Goal: Information Seeking & Learning: Learn about a topic

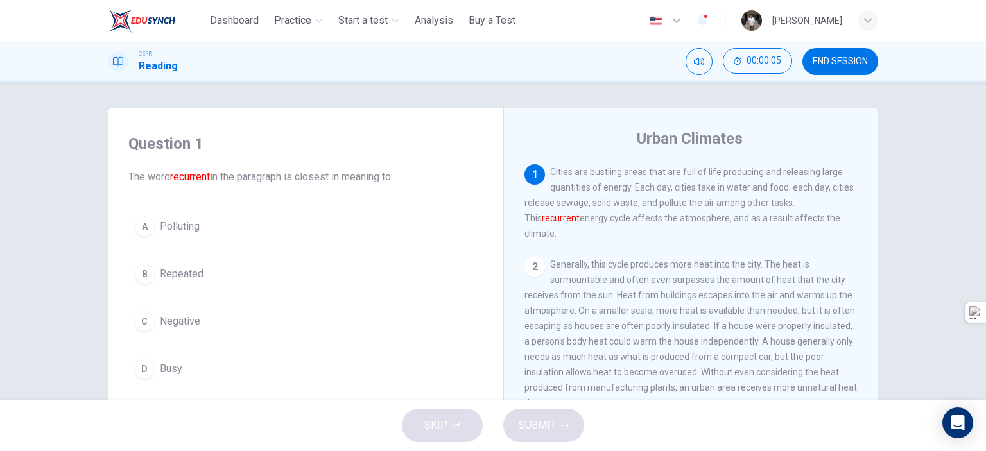
click at [710, 19] on icon "button" at bounding box center [701, 19] width 15 height 15
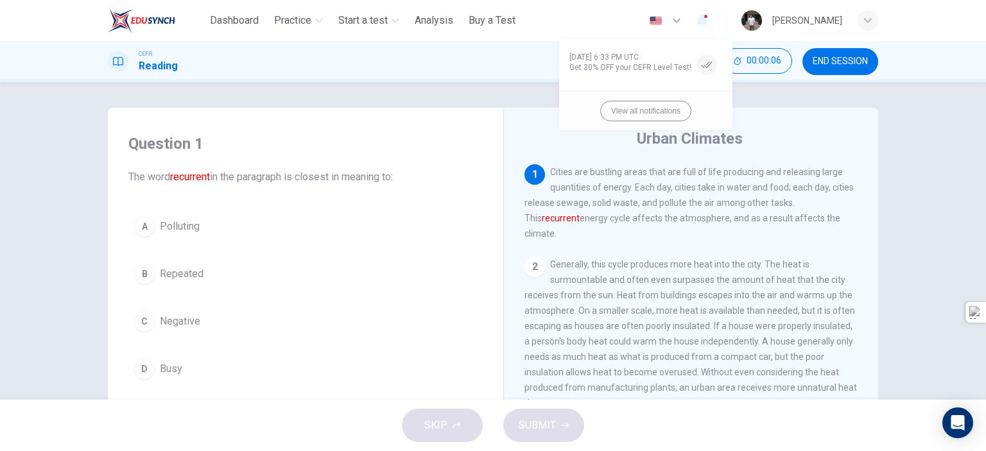
click at [716, 20] on div at bounding box center [493, 225] width 986 height 451
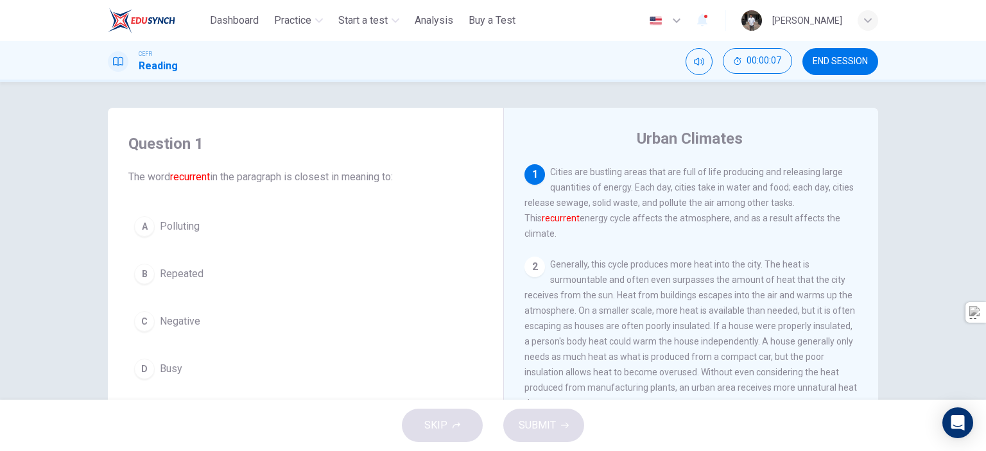
click at [710, 22] on icon "button" at bounding box center [701, 19] width 15 height 15
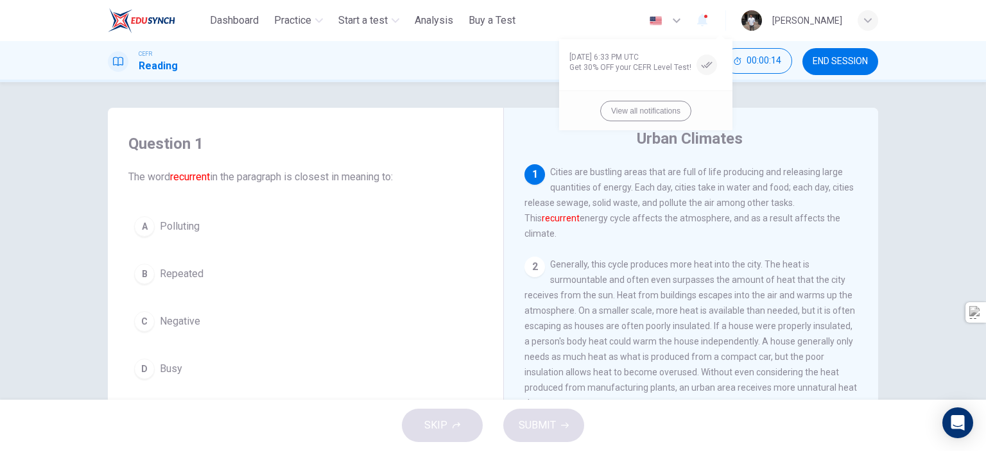
click at [721, 22] on div at bounding box center [493, 225] width 986 height 451
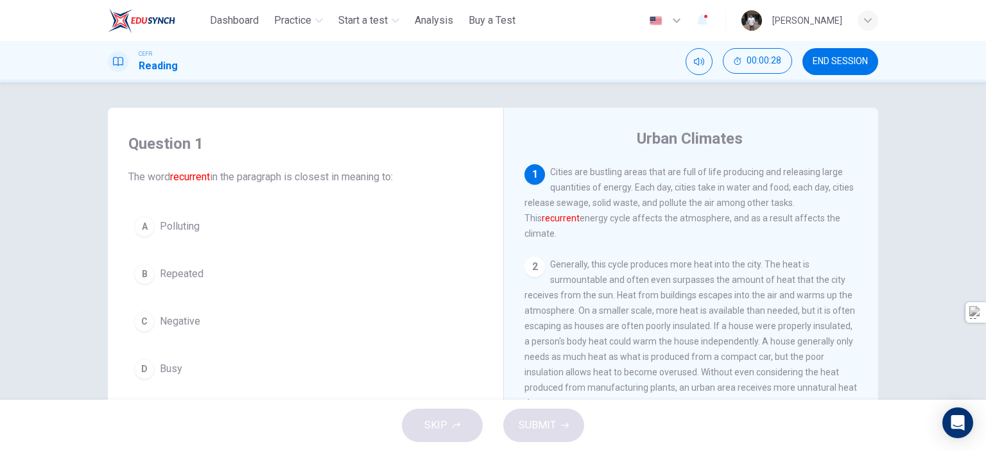
click at [191, 279] on span "Repeated" at bounding box center [182, 273] width 44 height 15
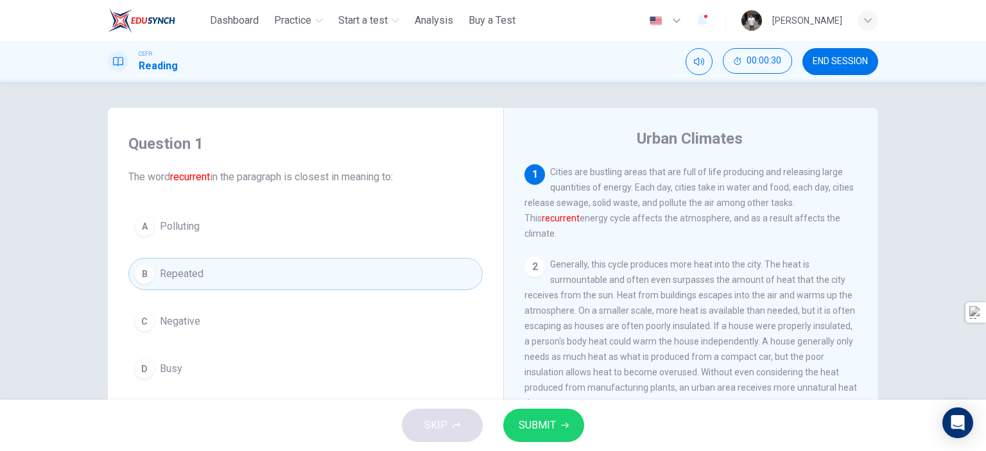
click at [530, 422] on span "SUBMIT" at bounding box center [537, 425] width 37 height 18
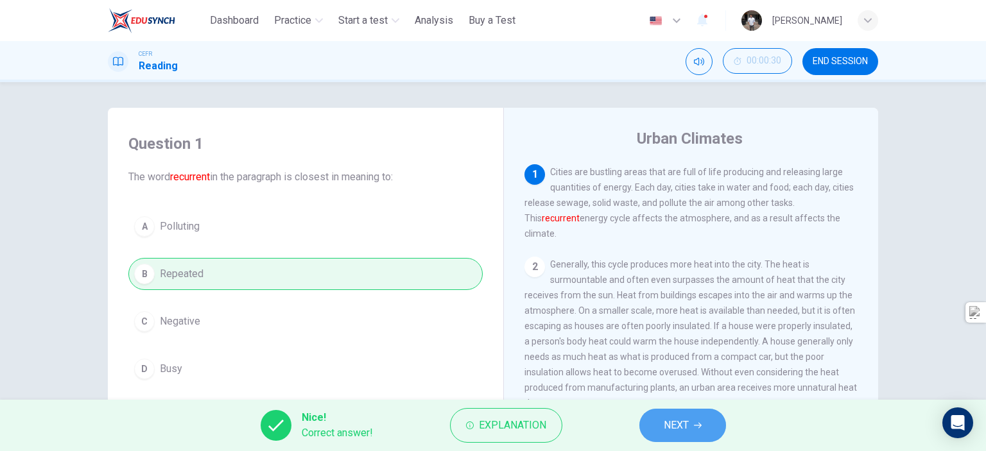
click at [693, 420] on button "NEXT" at bounding box center [682, 425] width 87 height 33
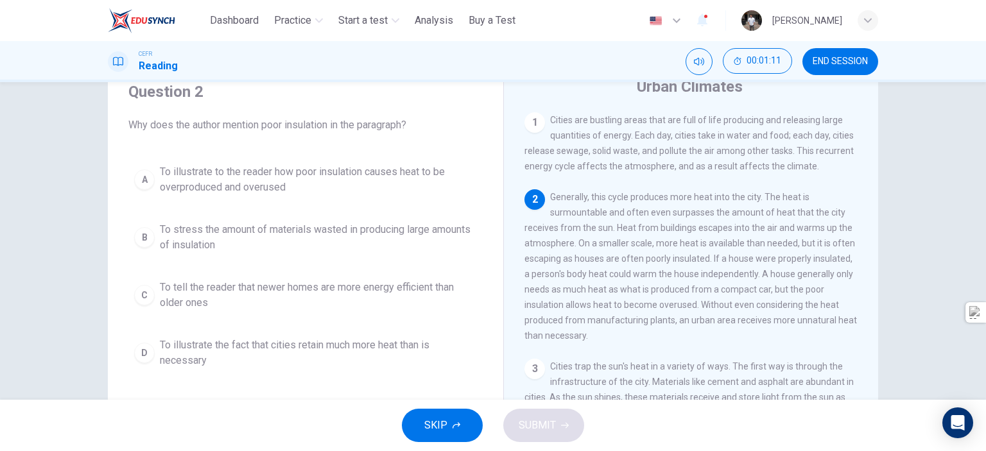
scroll to position [3, 0]
click at [143, 178] on div "A" at bounding box center [144, 179] width 21 height 21
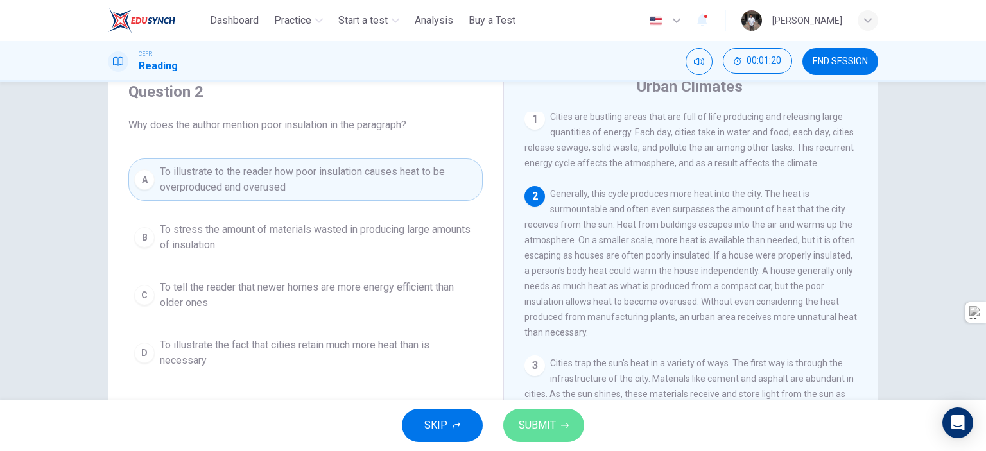
click at [557, 421] on button "SUBMIT" at bounding box center [543, 425] width 81 height 33
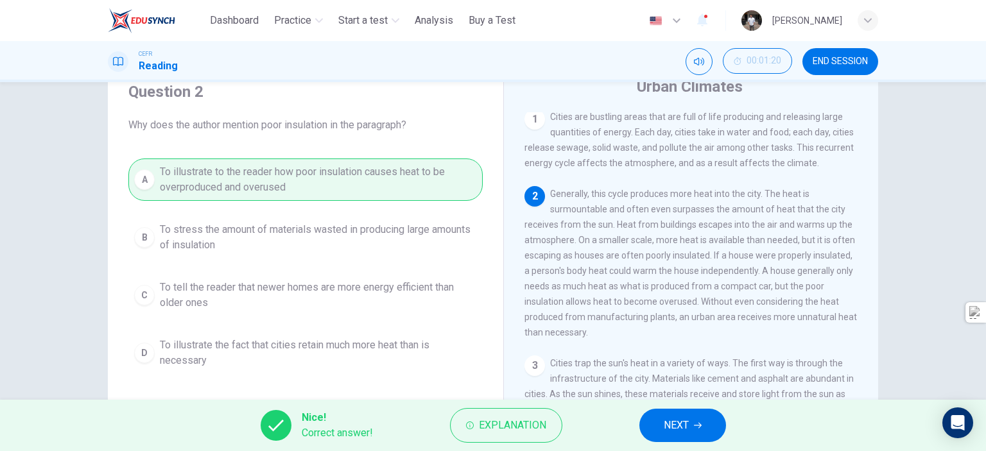
click at [673, 436] on button "NEXT" at bounding box center [682, 425] width 87 height 33
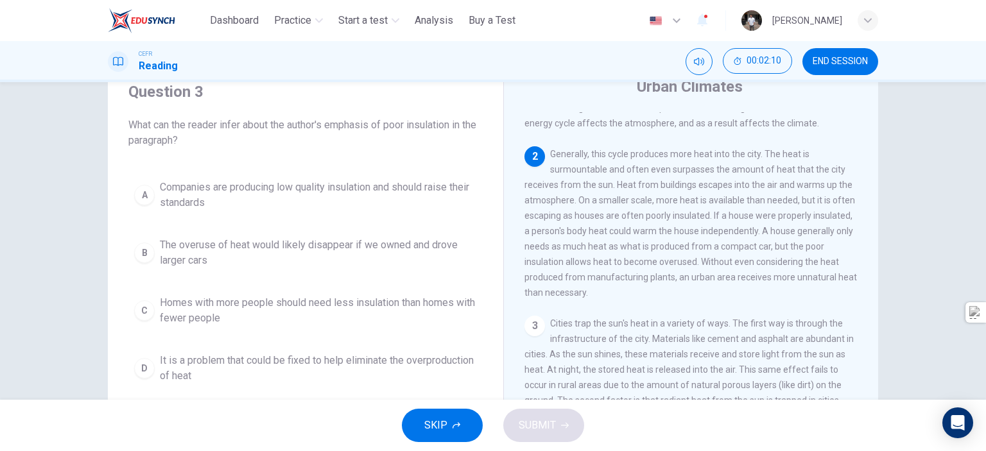
scroll to position [10, 0]
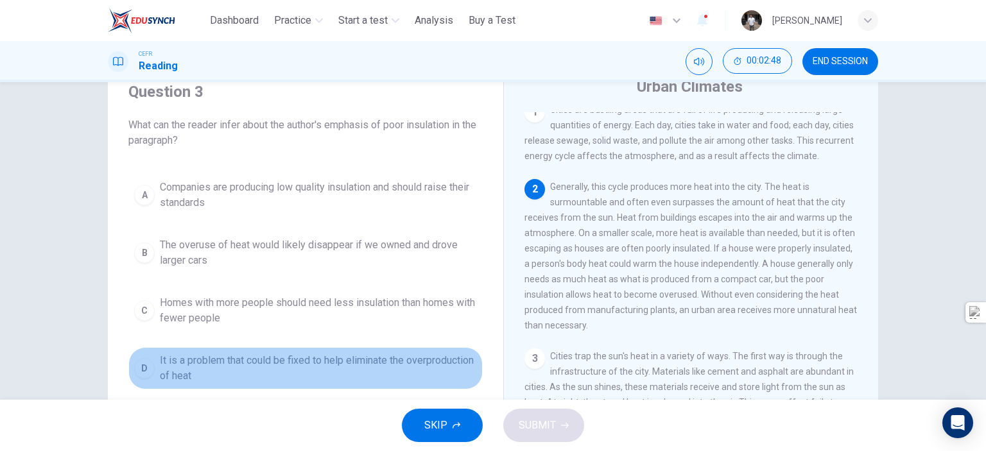
click at [221, 363] on span "It is a problem that could be fixed to help eliminate the overproduction of heat" at bounding box center [318, 368] width 317 height 31
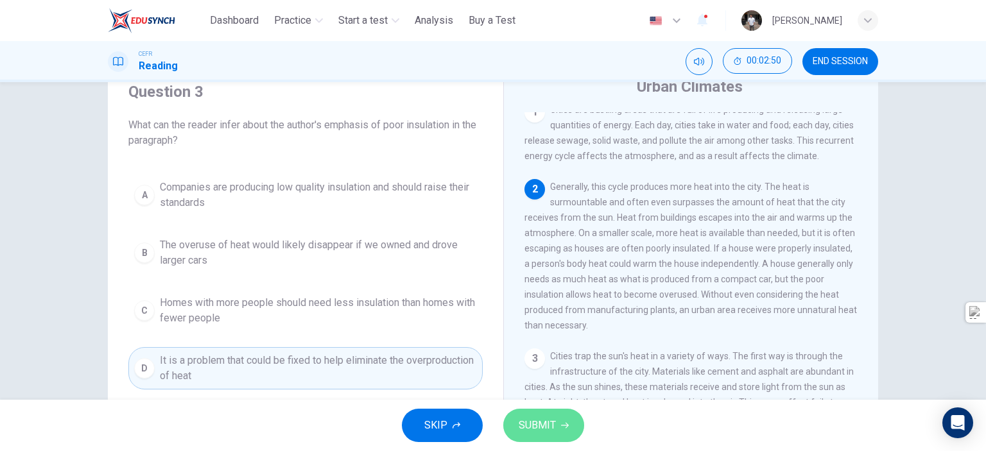
click at [567, 428] on button "SUBMIT" at bounding box center [543, 425] width 81 height 33
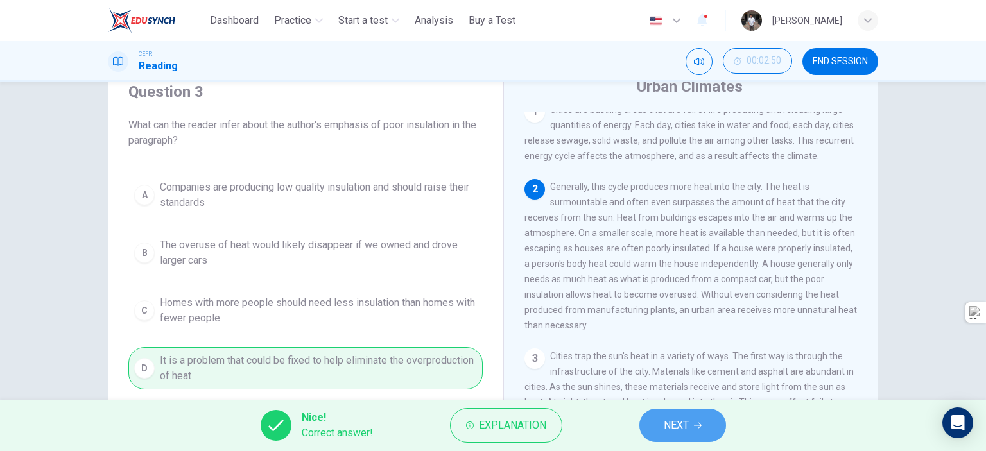
click at [660, 426] on button "NEXT" at bounding box center [682, 425] width 87 height 33
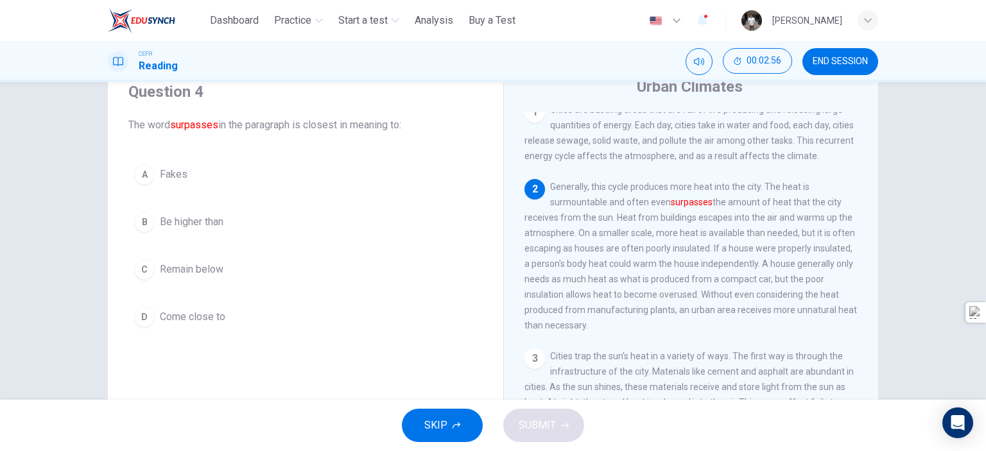
click at [196, 223] on span "Be higher than" at bounding box center [192, 221] width 64 height 15
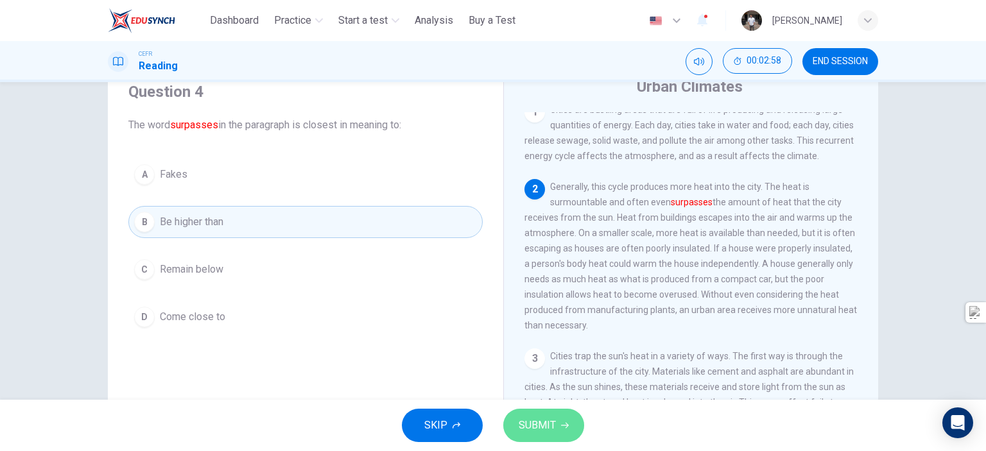
click at [558, 430] on button "SUBMIT" at bounding box center [543, 425] width 81 height 33
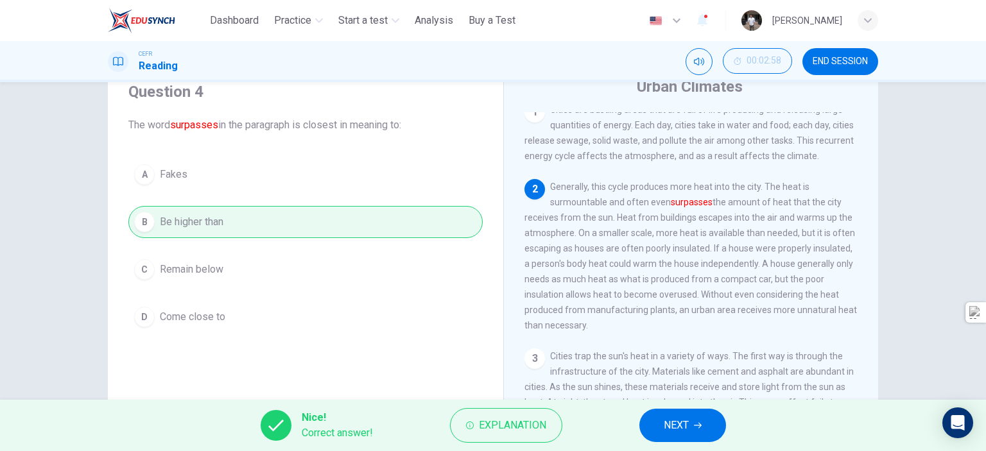
click at [672, 434] on span "NEXT" at bounding box center [676, 425] width 25 height 18
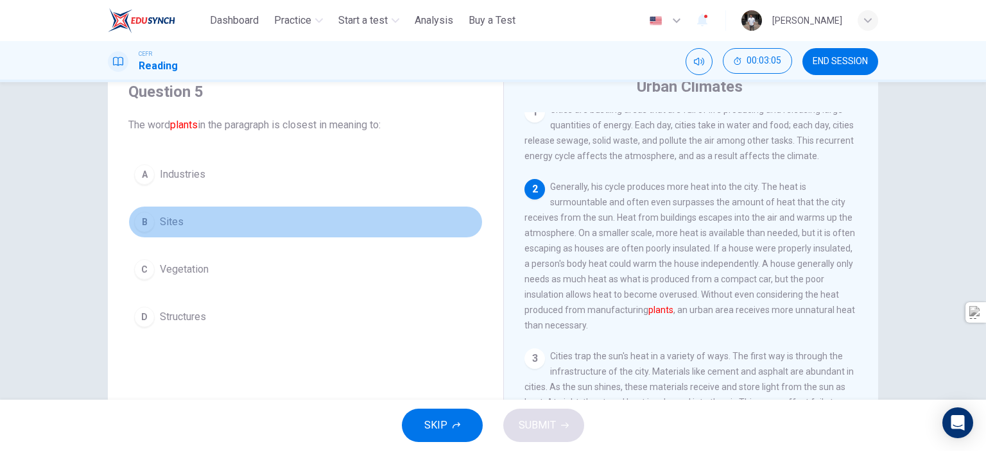
click at [148, 222] on div "B" at bounding box center [144, 222] width 21 height 21
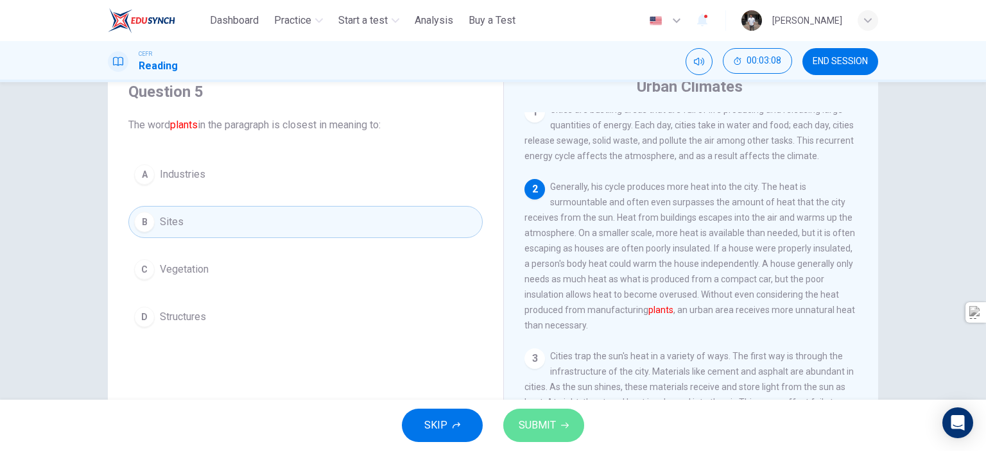
click at [540, 428] on span "SUBMIT" at bounding box center [537, 425] width 37 height 18
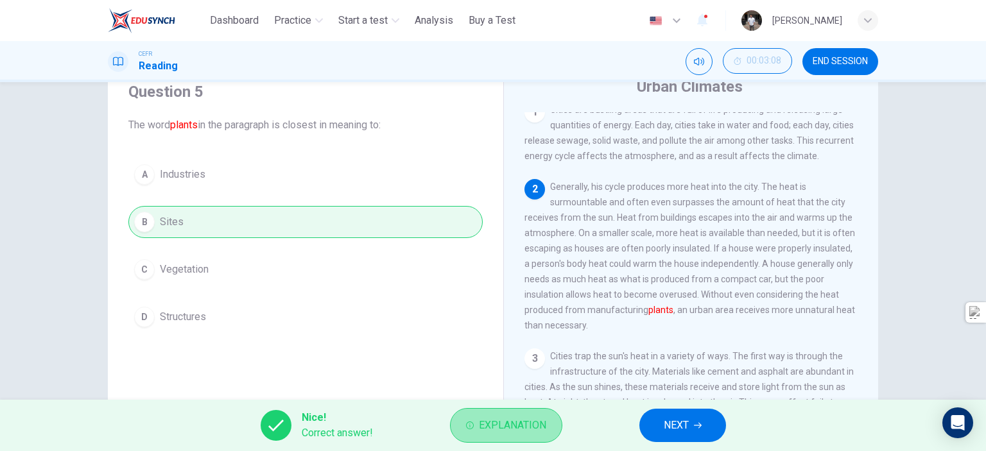
click at [497, 424] on span "Explanation" at bounding box center [512, 425] width 67 height 18
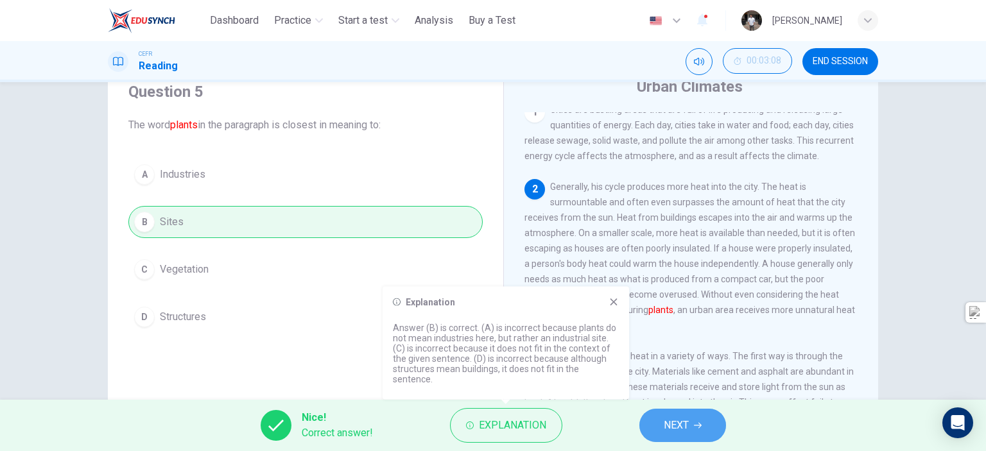
click at [665, 429] on span "NEXT" at bounding box center [676, 425] width 25 height 18
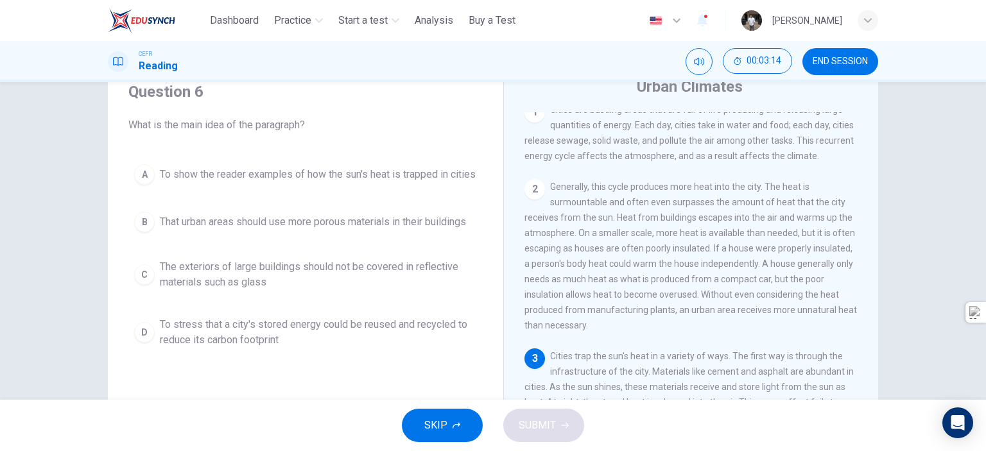
click at [868, 316] on div "Urban Climates 1 Cities are bustling areas that are full of life producing and …" at bounding box center [690, 289] width 375 height 467
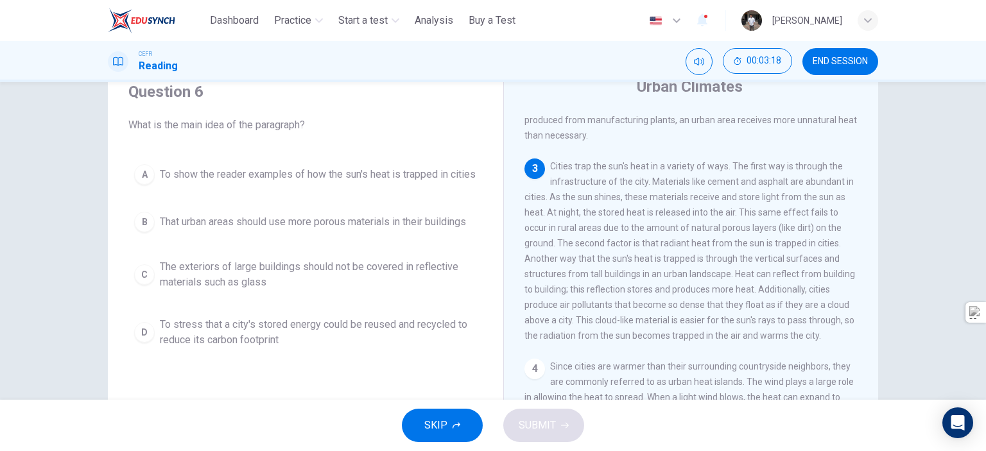
scroll to position [197, 0]
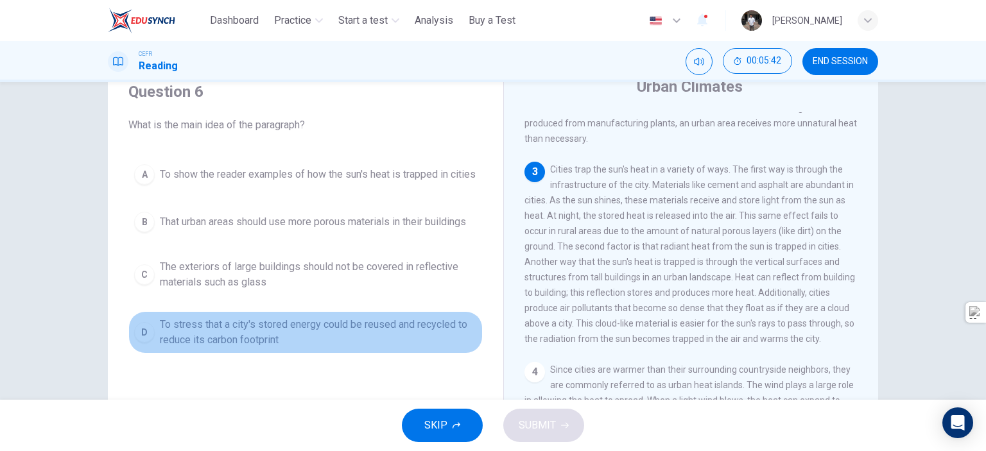
click at [364, 332] on span "To stress that a city's stored energy could be reused and recycled to reduce it…" at bounding box center [318, 332] width 317 height 31
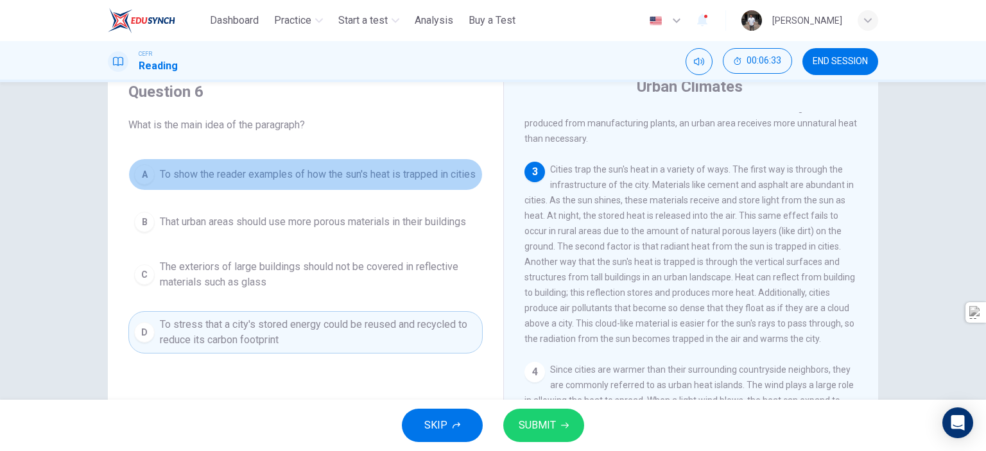
click at [375, 179] on span "To show the reader examples of how the sun's heat is trapped in cities" at bounding box center [318, 174] width 316 height 15
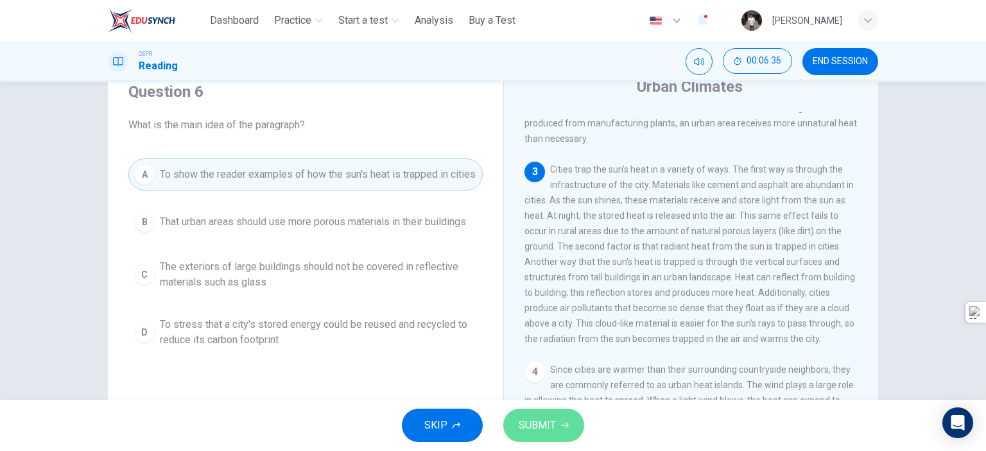
click at [545, 436] on button "SUBMIT" at bounding box center [543, 425] width 81 height 33
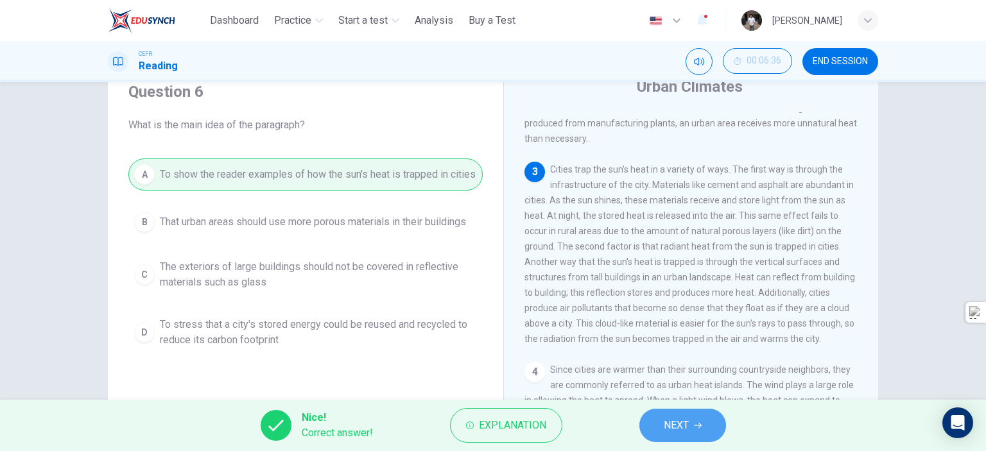
click at [719, 437] on button "NEXT" at bounding box center [682, 425] width 87 height 33
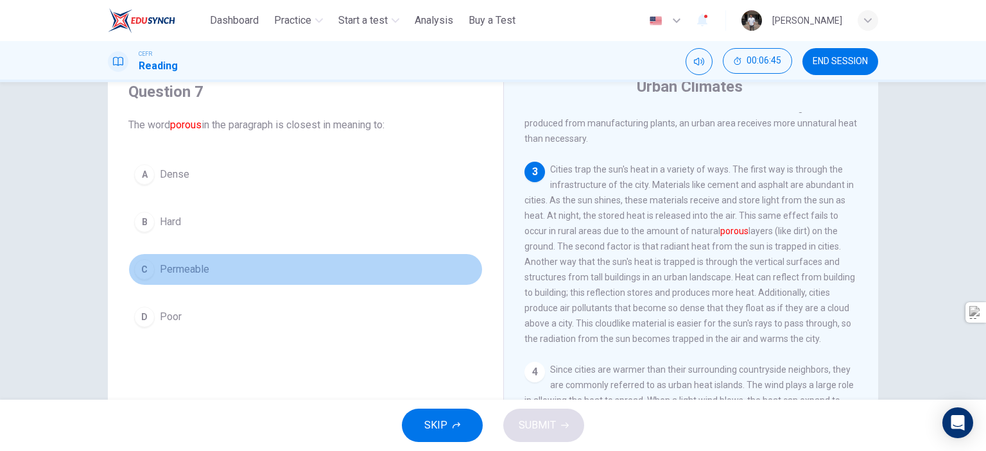
click at [161, 270] on span "Permeable" at bounding box center [184, 269] width 49 height 15
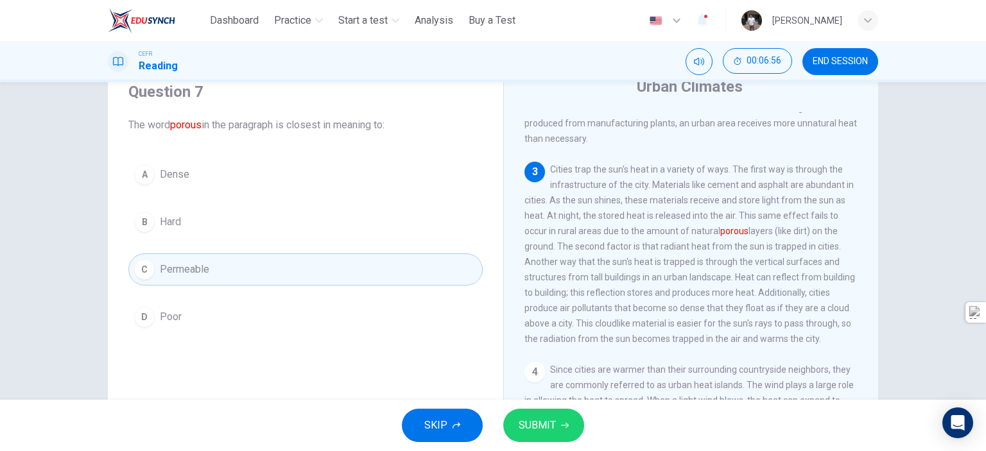
click at [288, 219] on button "B Hard" at bounding box center [305, 222] width 354 height 32
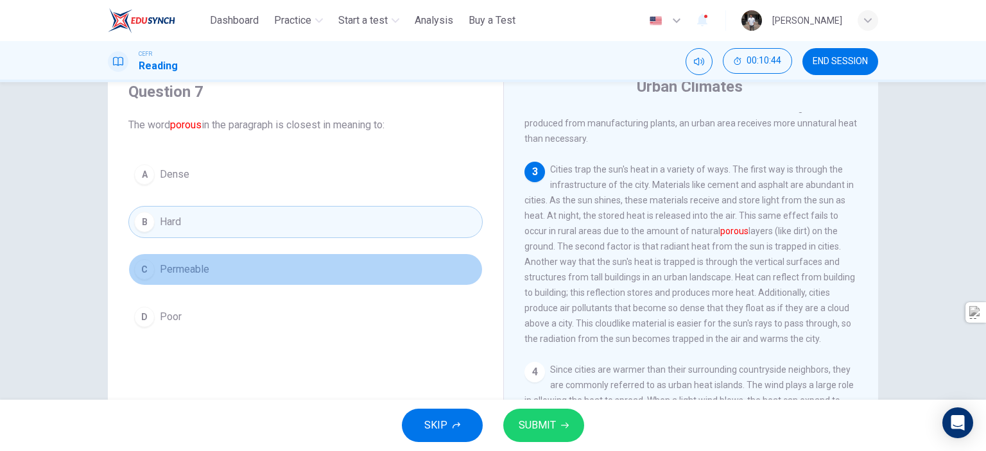
click at [191, 271] on span "Permeable" at bounding box center [184, 269] width 49 height 15
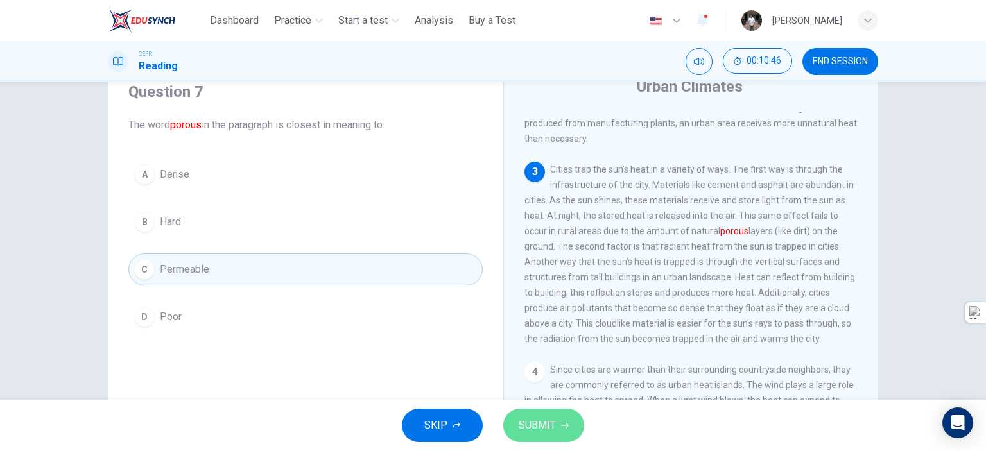
click at [524, 423] on span "SUBMIT" at bounding box center [537, 425] width 37 height 18
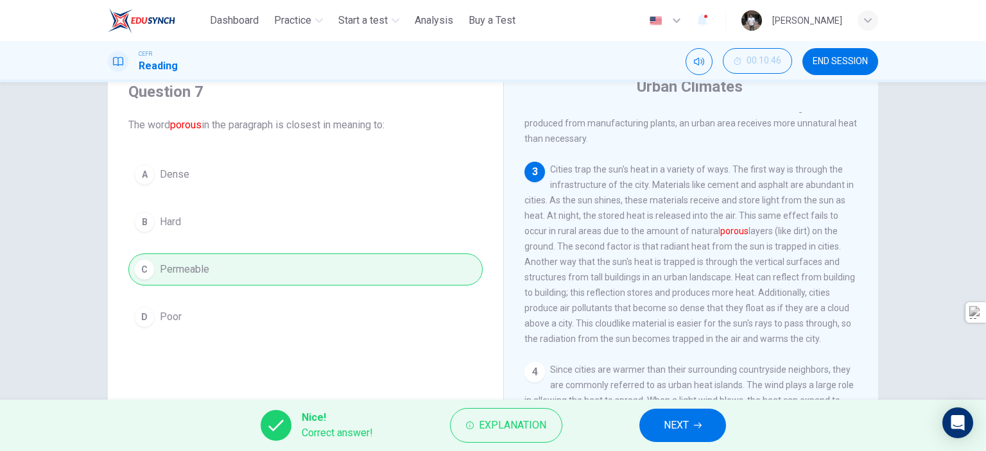
click at [698, 425] on icon "button" at bounding box center [698, 426] width 8 height 8
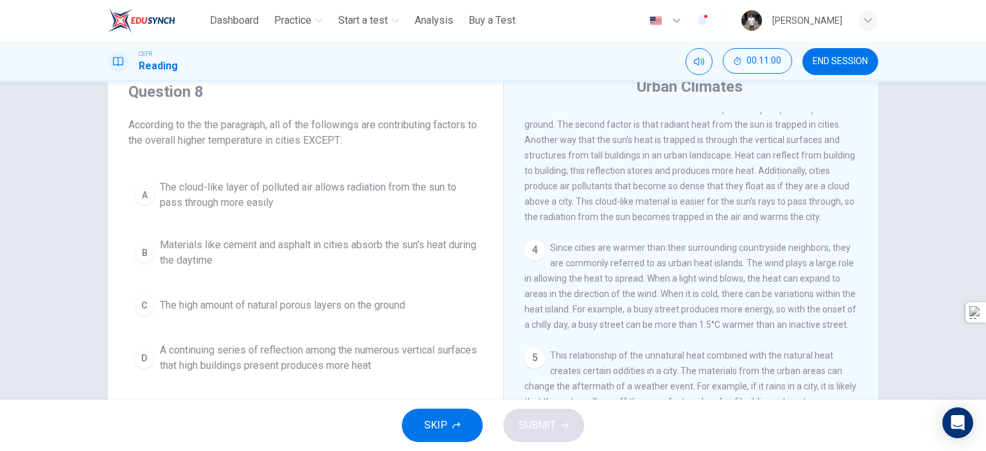
scroll to position [220, 0]
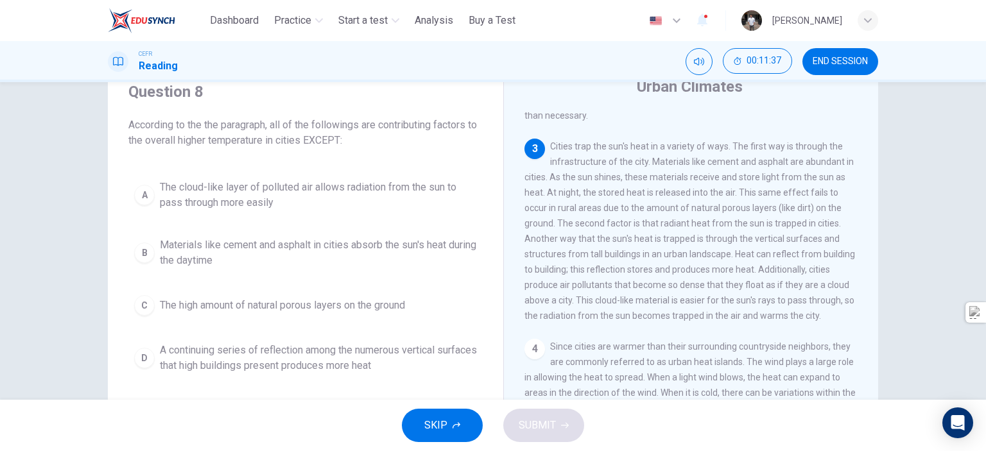
click at [257, 198] on span "The cloud-like layer of polluted air allows radiation from the sun to pass thro…" at bounding box center [318, 195] width 317 height 31
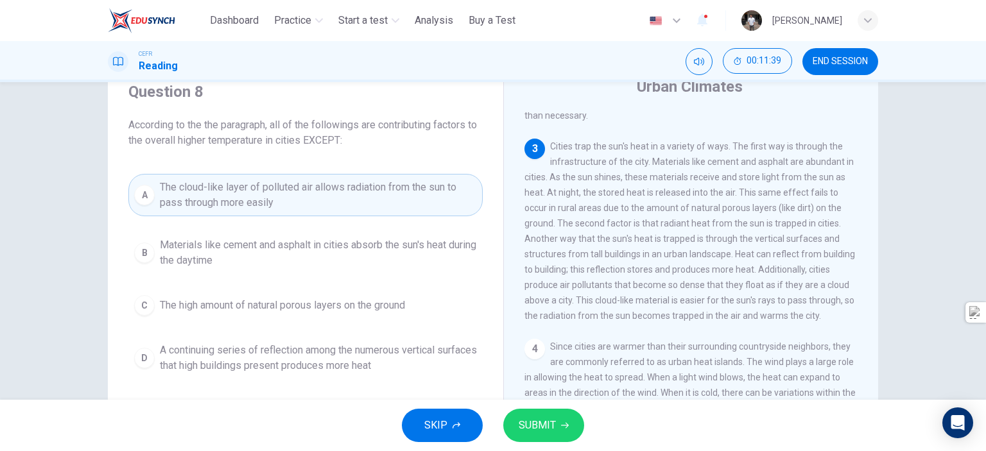
click at [565, 429] on button "SUBMIT" at bounding box center [543, 425] width 81 height 33
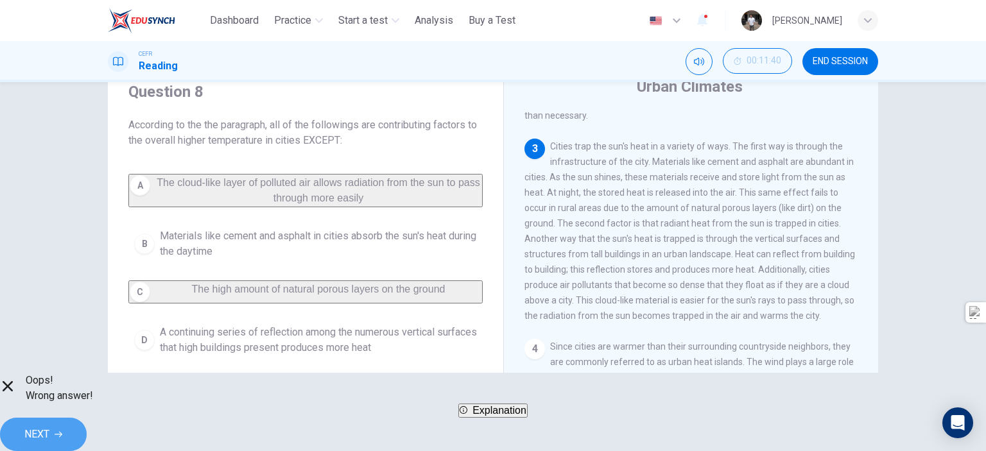
click at [87, 418] on button "NEXT" at bounding box center [43, 434] width 87 height 33
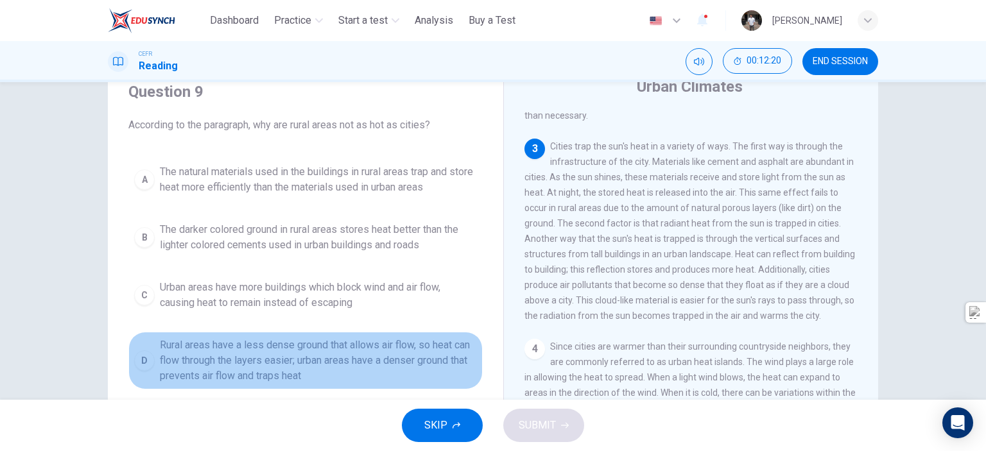
click at [167, 354] on span "Rural areas have a less dense ground that allows air flow, so heat can flow thr…" at bounding box center [318, 361] width 317 height 46
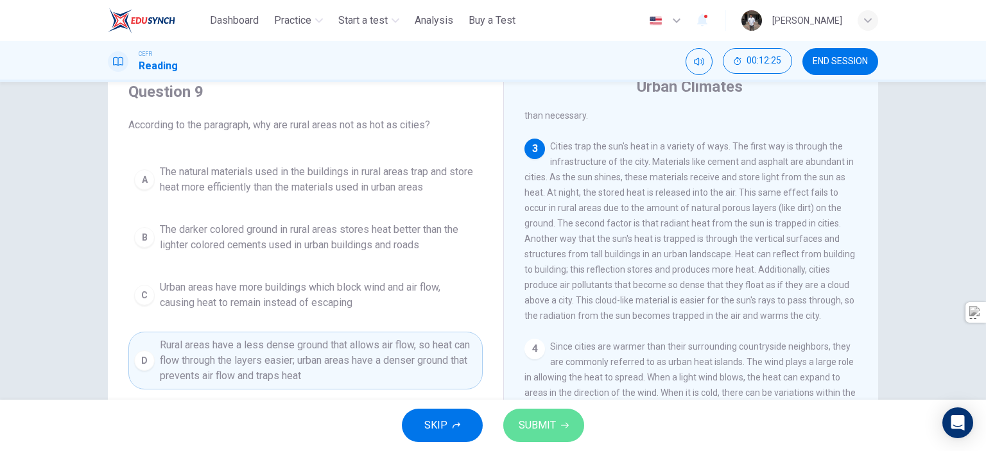
click at [554, 431] on span "SUBMIT" at bounding box center [537, 425] width 37 height 18
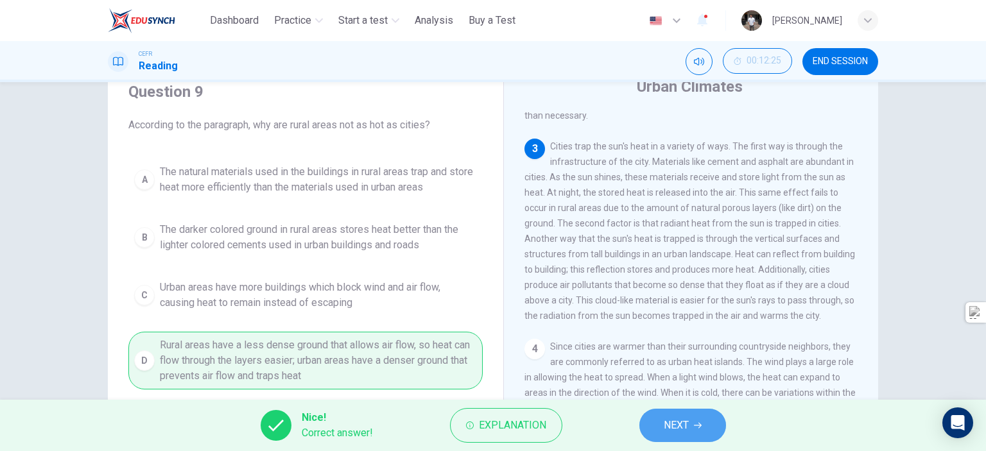
click at [692, 436] on button "NEXT" at bounding box center [682, 425] width 87 height 33
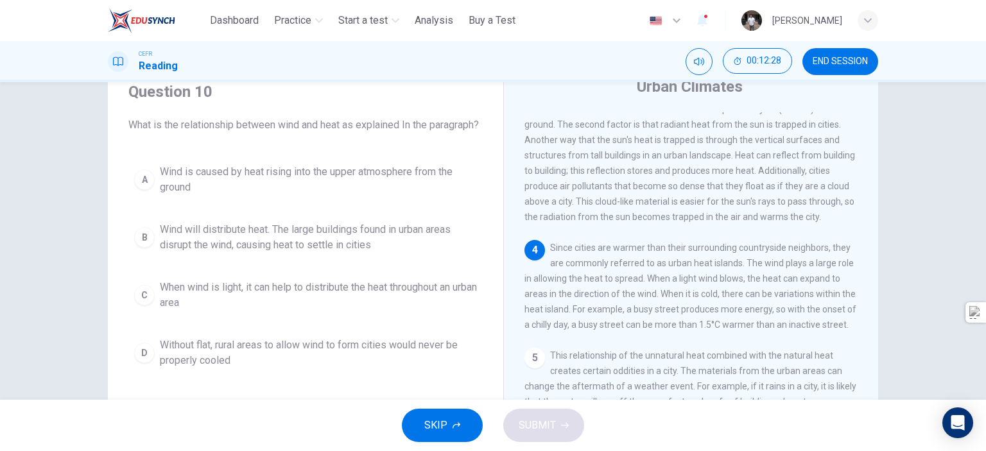
scroll to position [372, 0]
click at [202, 242] on span "Wind will distribute heat. The large buildings found in urban areas disrupt the…" at bounding box center [318, 237] width 317 height 31
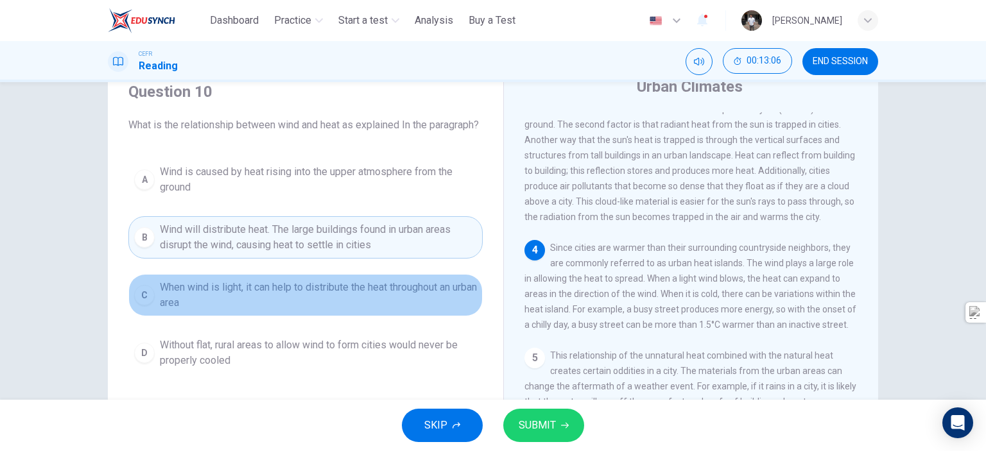
click at [183, 304] on span "When wind is light, it can help to distribute the heat throughout an urban area" at bounding box center [318, 295] width 317 height 31
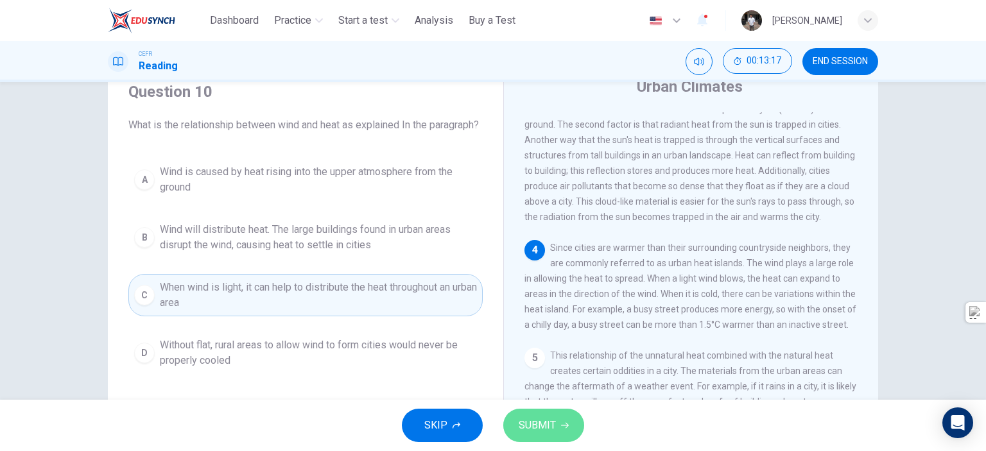
click at [548, 426] on span "SUBMIT" at bounding box center [537, 425] width 37 height 18
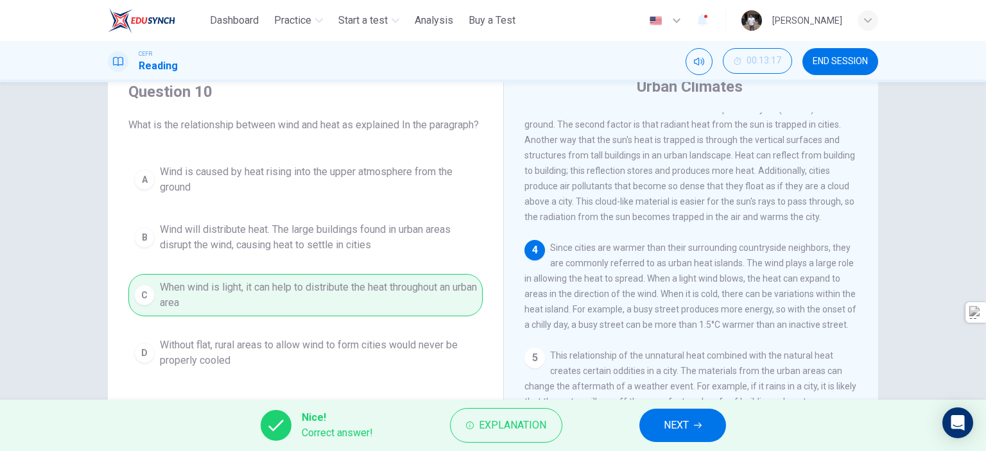
click at [675, 418] on span "NEXT" at bounding box center [676, 425] width 25 height 18
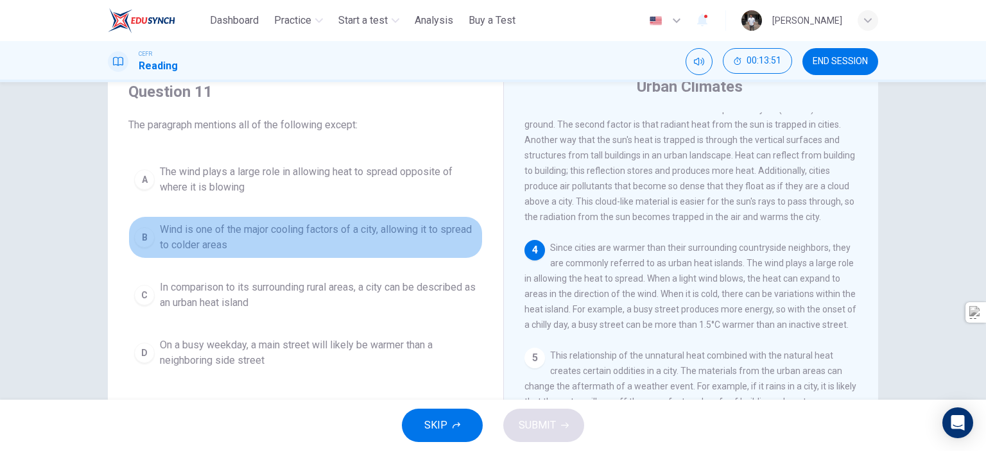
click at [244, 225] on span "Wind is one of the major cooling factors of a city, allowing it to spread to co…" at bounding box center [318, 237] width 317 height 31
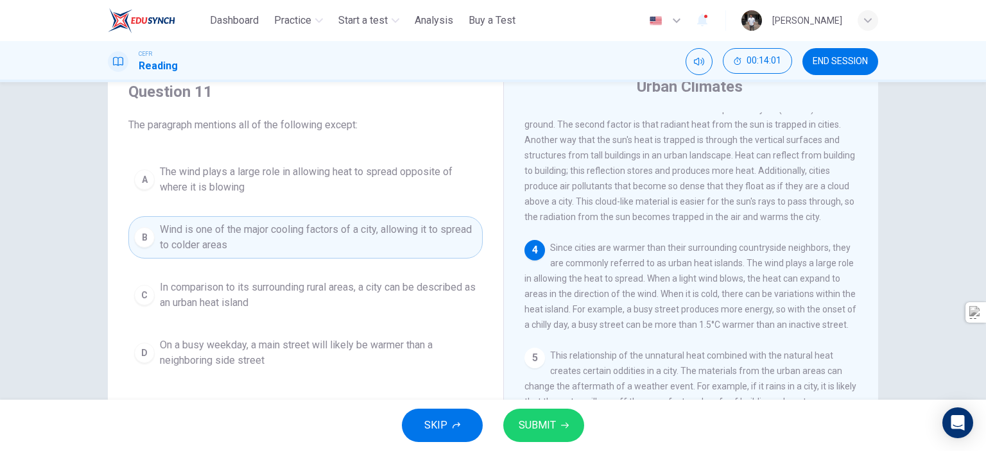
click at [355, 175] on span "The wind plays a large role in allowing heat to spread opposite of where it is …" at bounding box center [318, 179] width 317 height 31
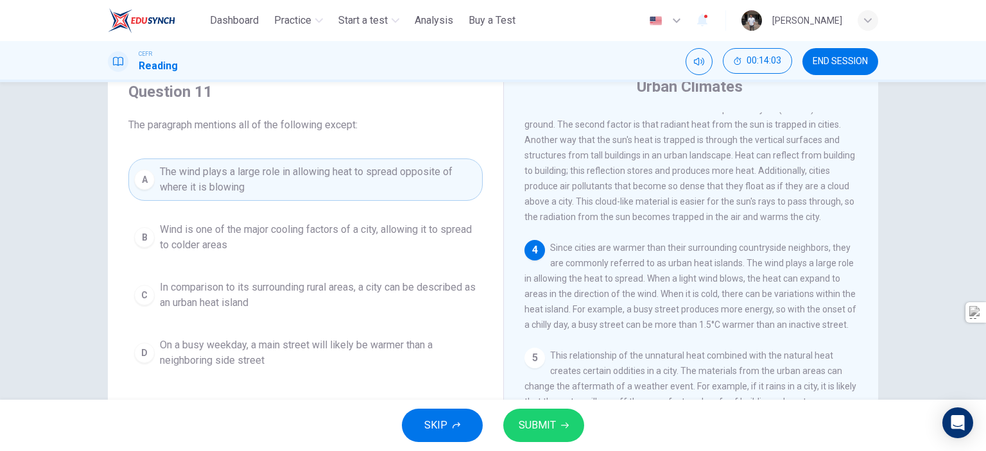
click at [556, 431] on button "SUBMIT" at bounding box center [543, 425] width 81 height 33
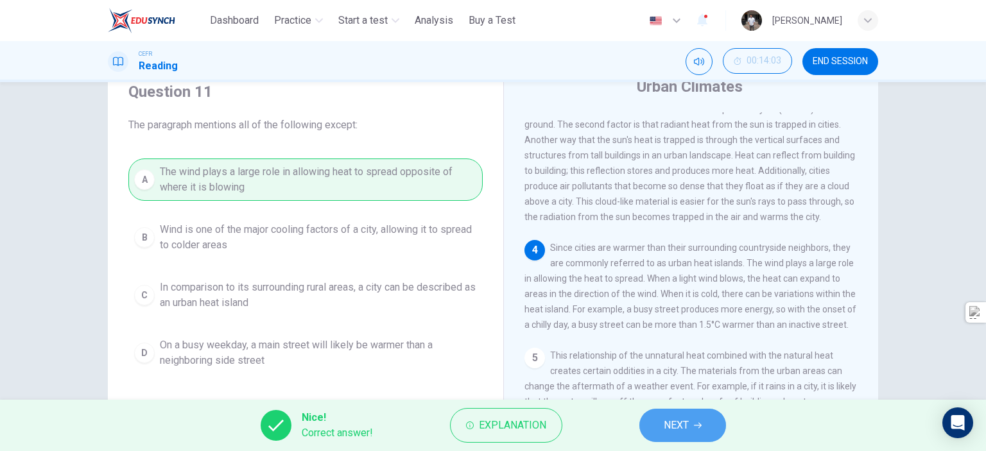
click at [690, 427] on button "NEXT" at bounding box center [682, 425] width 87 height 33
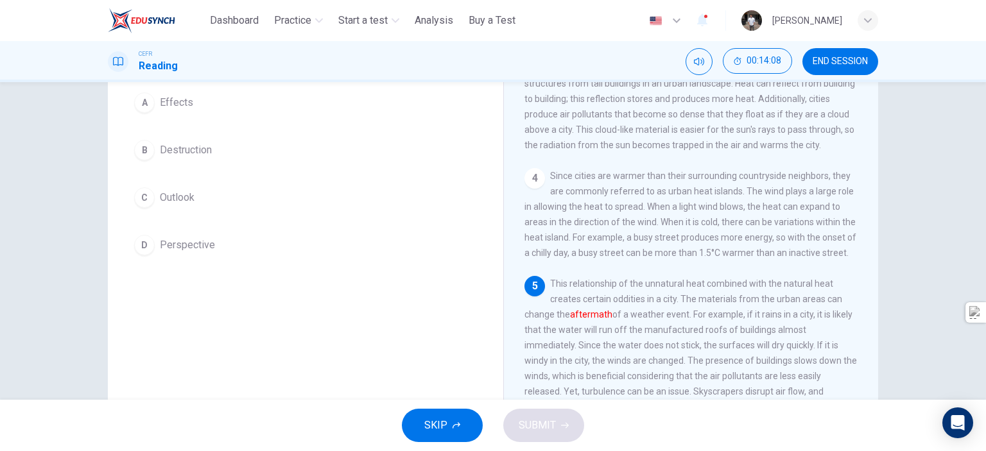
scroll to position [121, 0]
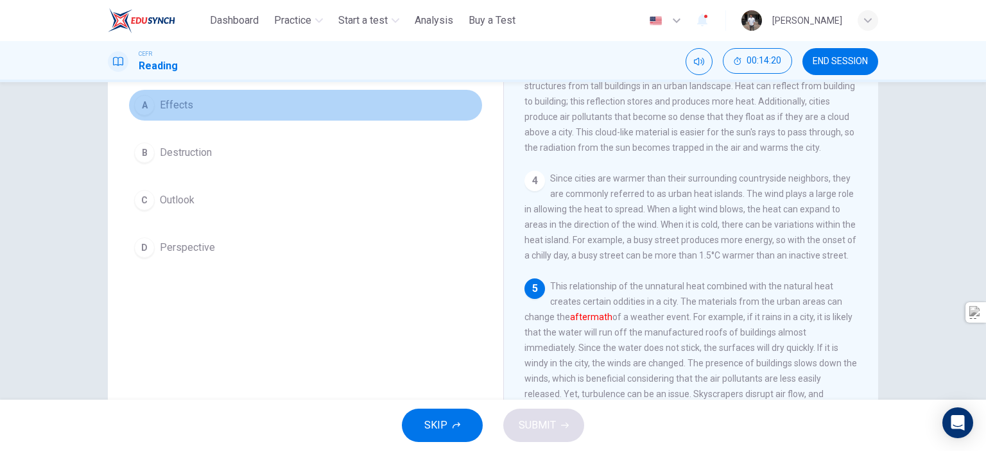
click at [172, 103] on span "Effects" at bounding box center [176, 105] width 33 height 15
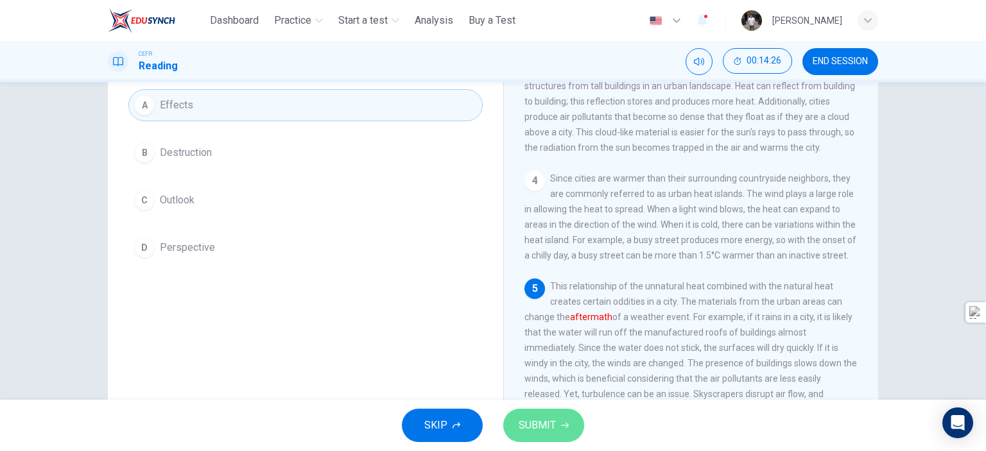
click at [553, 420] on span "SUBMIT" at bounding box center [537, 425] width 37 height 18
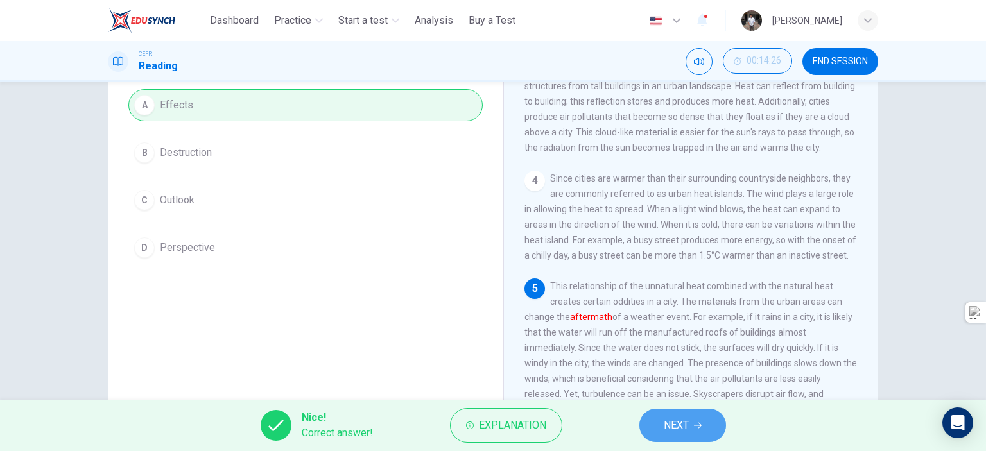
click at [707, 433] on button "NEXT" at bounding box center [682, 425] width 87 height 33
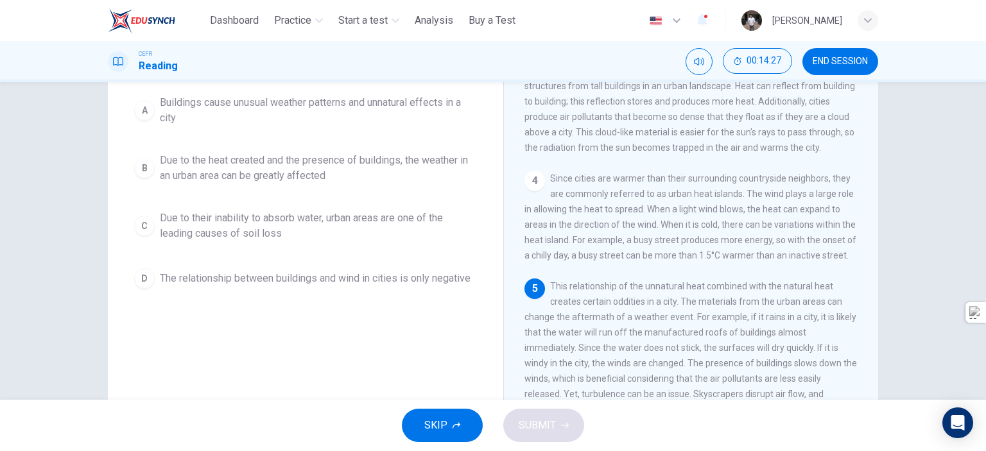
drag, startPoint x: 978, startPoint y: 244, endPoint x: 984, endPoint y: 296, distance: 52.4
click at [984, 296] on div "Question 13 What is the main idea of the paragraph? A Buildings cause unusual w…" at bounding box center [493, 241] width 986 height 318
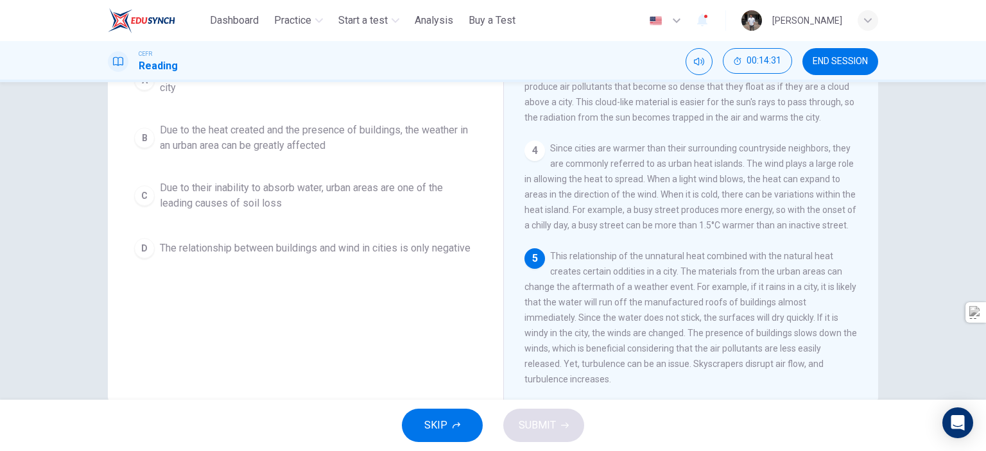
scroll to position [180, 0]
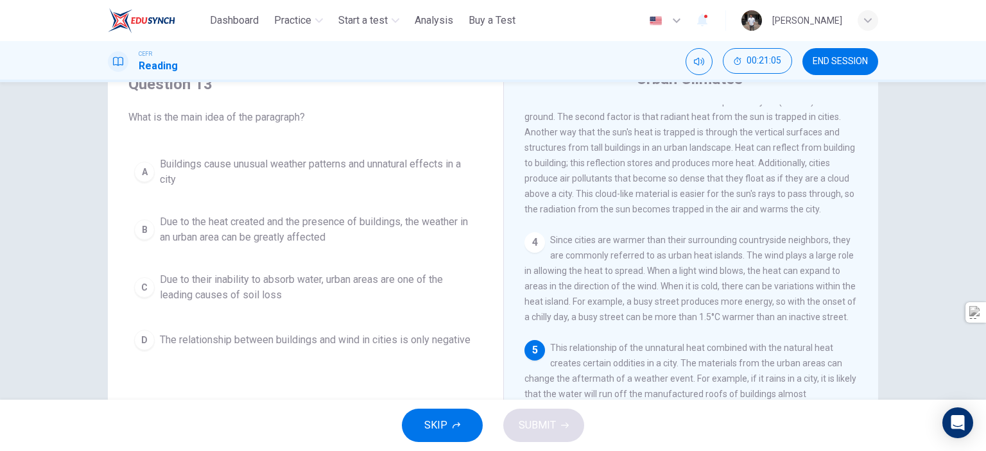
scroll to position [46, 0]
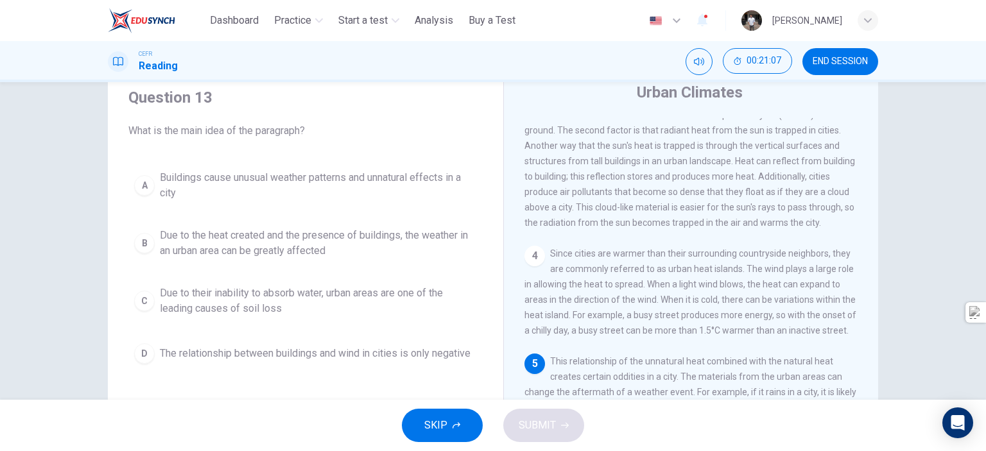
click at [336, 185] on span "Buildings cause unusual weather patterns and unnatural effects in a city" at bounding box center [318, 185] width 317 height 31
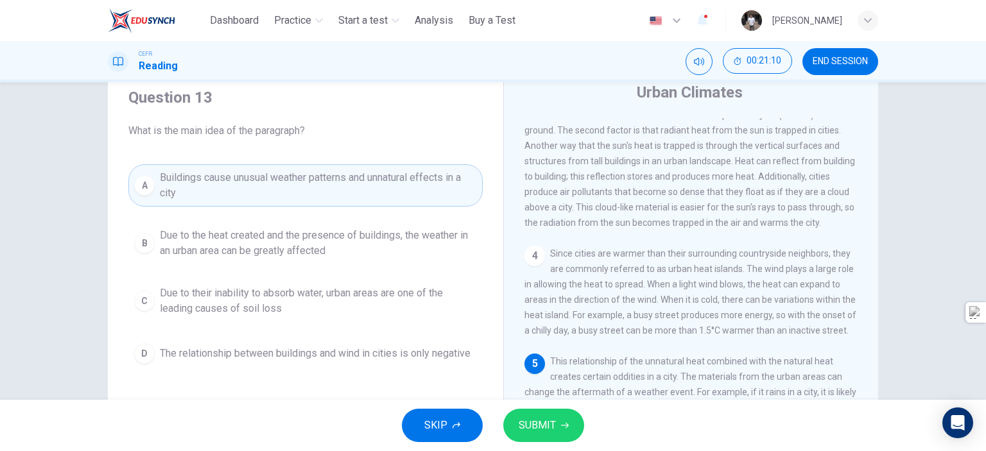
click at [549, 433] on span "SUBMIT" at bounding box center [537, 425] width 37 height 18
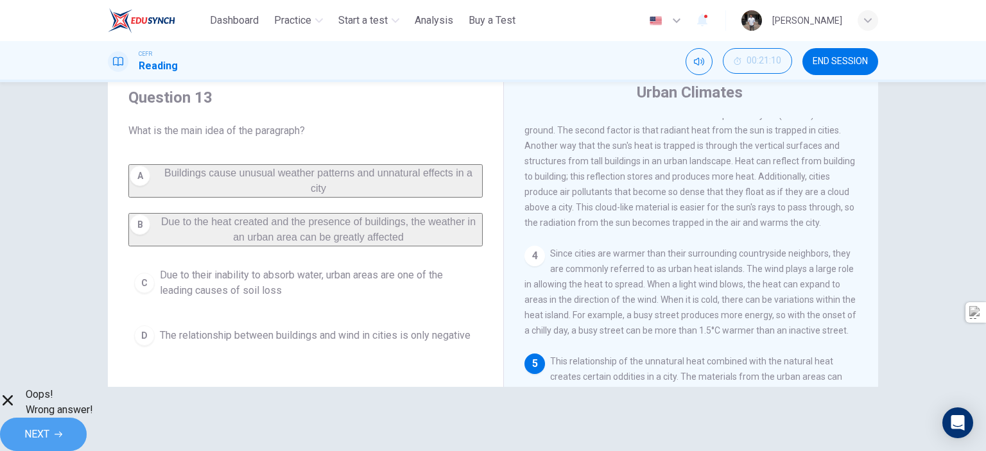
click at [49, 426] on span "NEXT" at bounding box center [36, 434] width 25 height 18
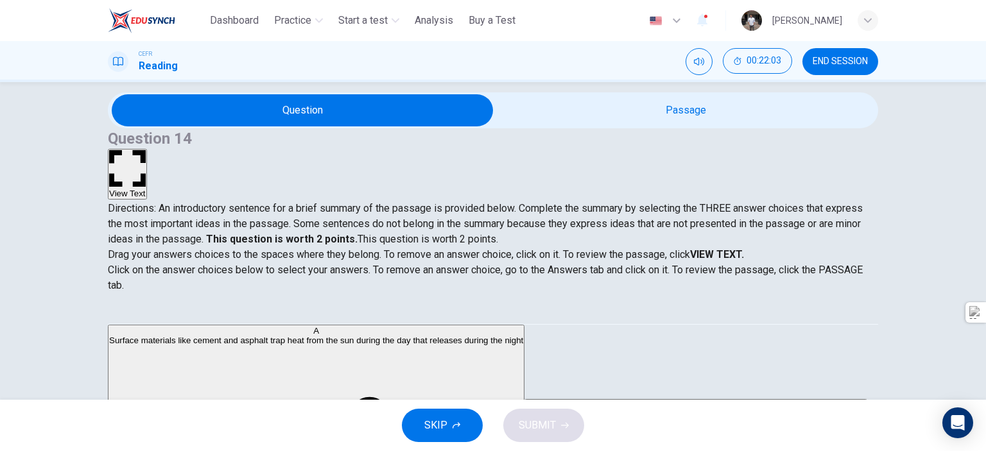
scroll to position [0, 0]
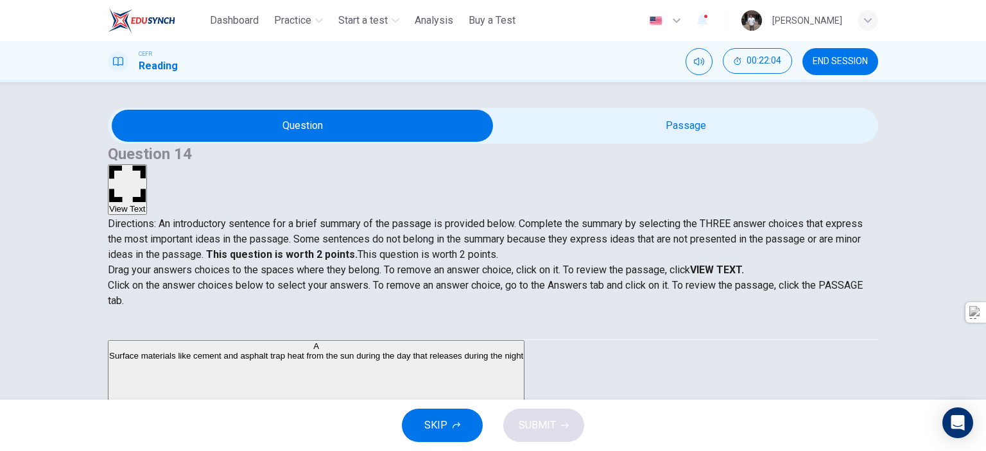
click at [147, 164] on button "View Text" at bounding box center [127, 189] width 39 height 51
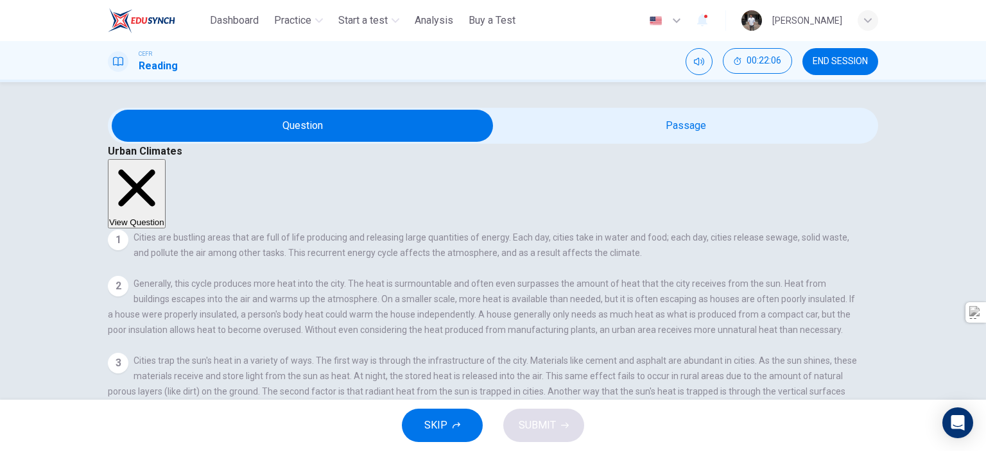
click at [166, 159] on button "View Question" at bounding box center [137, 193] width 58 height 69
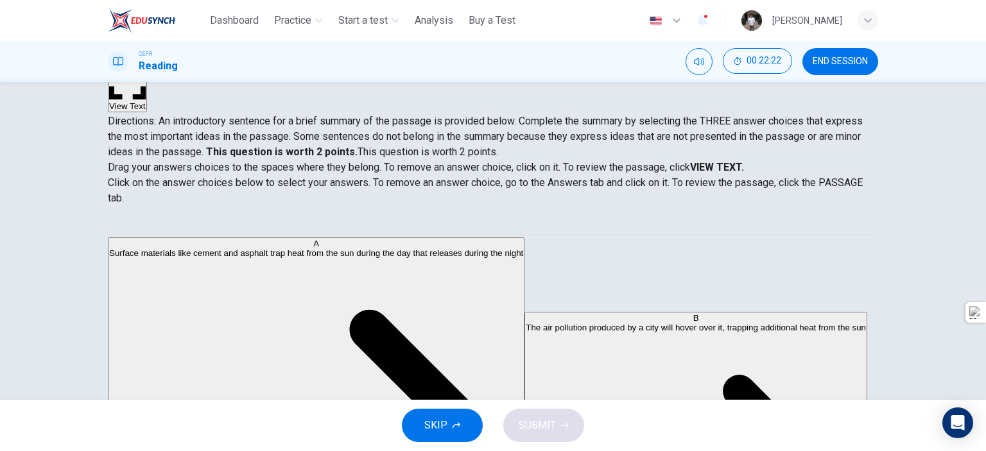
scroll to position [180, 0]
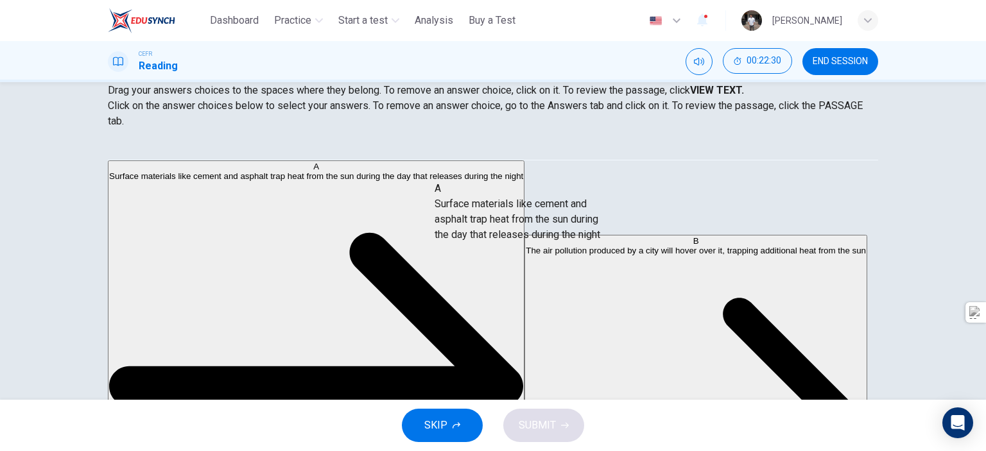
drag, startPoint x: 252, startPoint y: 193, endPoint x: 565, endPoint y: 223, distance: 314.7
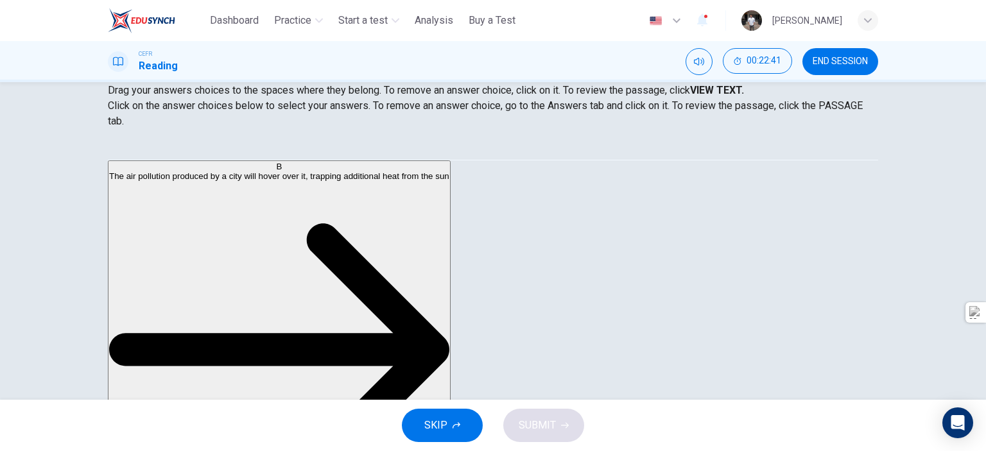
scroll to position [146, 0]
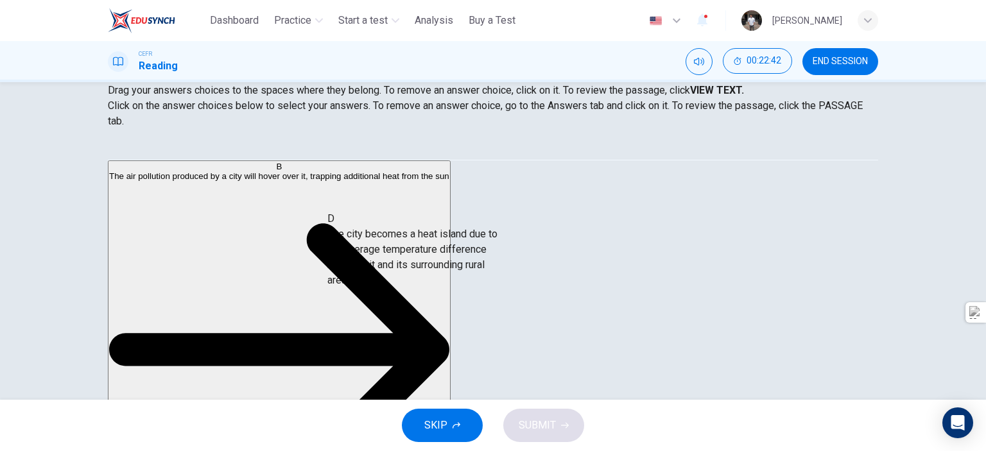
drag, startPoint x: 273, startPoint y: 233, endPoint x: 474, endPoint y: 256, distance: 202.2
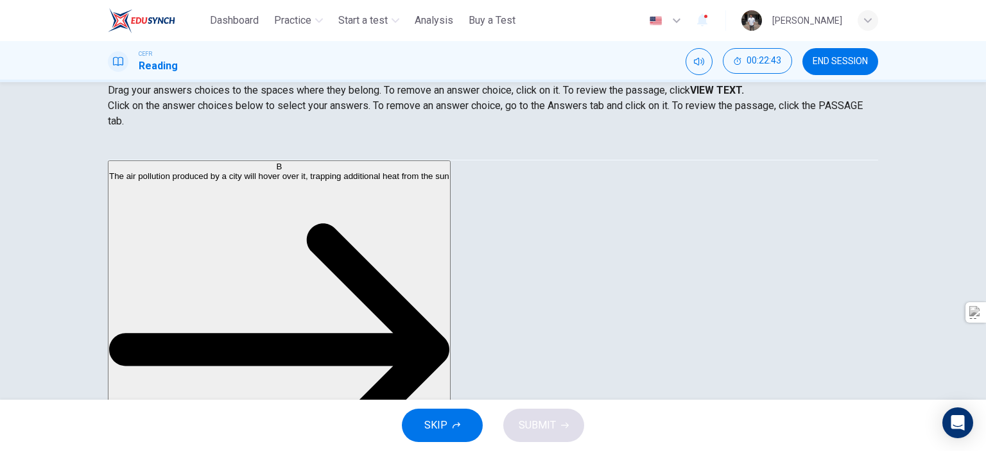
scroll to position [131, 0]
drag, startPoint x: 228, startPoint y: 249, endPoint x: 472, endPoint y: 320, distance: 253.9
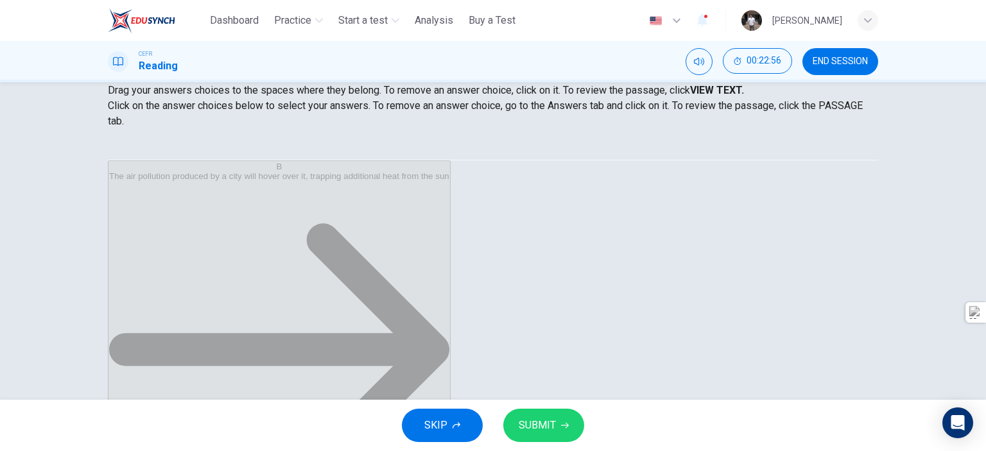
scroll to position [54, 0]
click at [569, 438] on button "SUBMIT" at bounding box center [543, 425] width 81 height 33
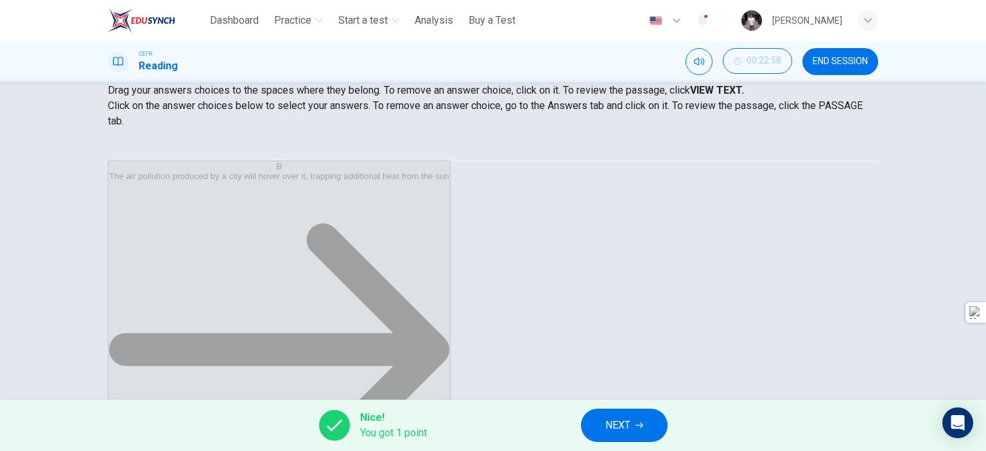
scroll to position [0, 0]
click at [603, 419] on button "NEXT" at bounding box center [624, 425] width 87 height 33
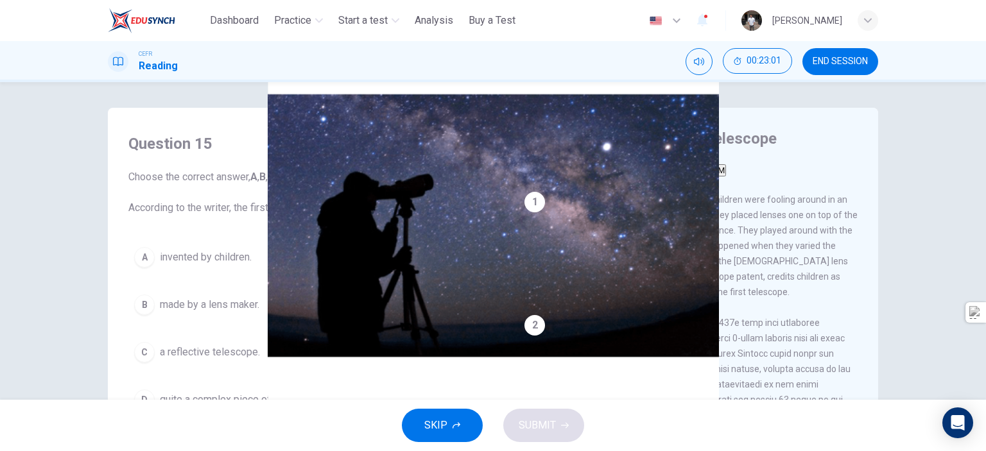
drag, startPoint x: 873, startPoint y: 214, endPoint x: 873, endPoint y: 259, distance: 44.9
click at [873, 259] on div "Looking in the Telescope CLICK TO ZOOM Click to Zoom 1 A story is told that aro…" at bounding box center [690, 341] width 375 height 467
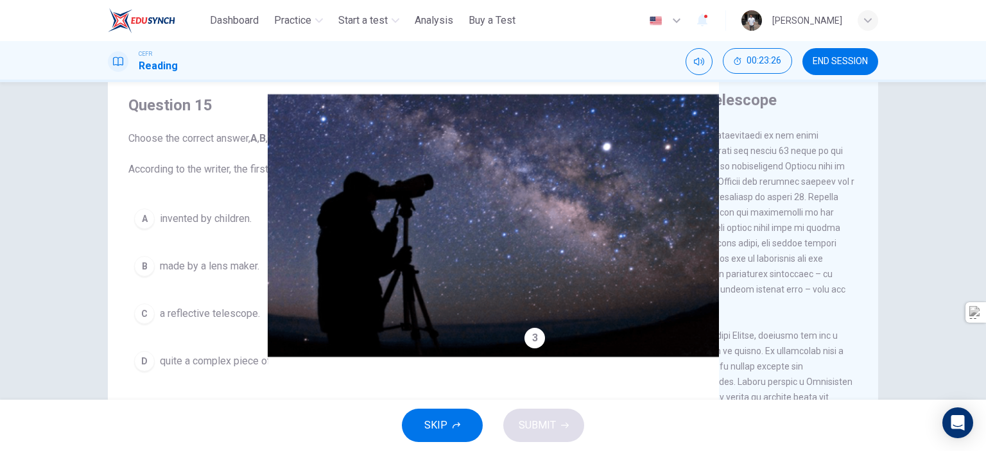
scroll to position [32, 0]
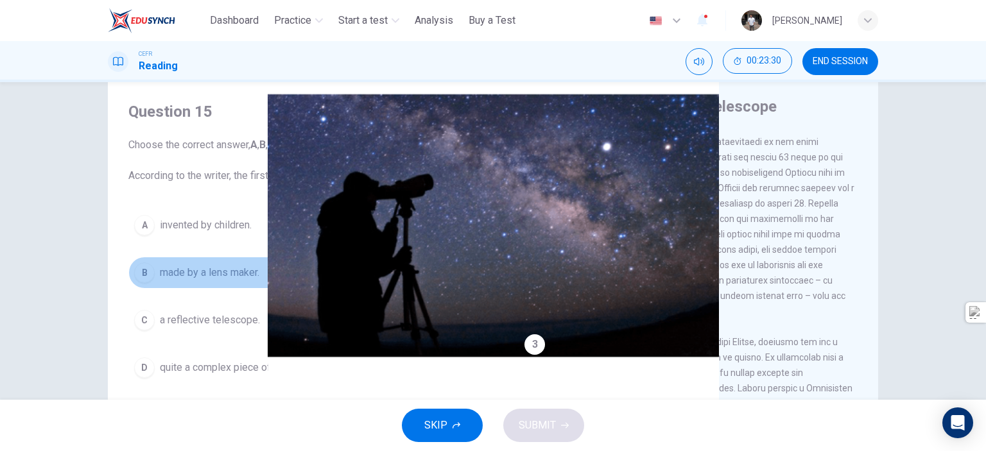
click at [169, 273] on span "made by a lens maker." at bounding box center [209, 272] width 99 height 15
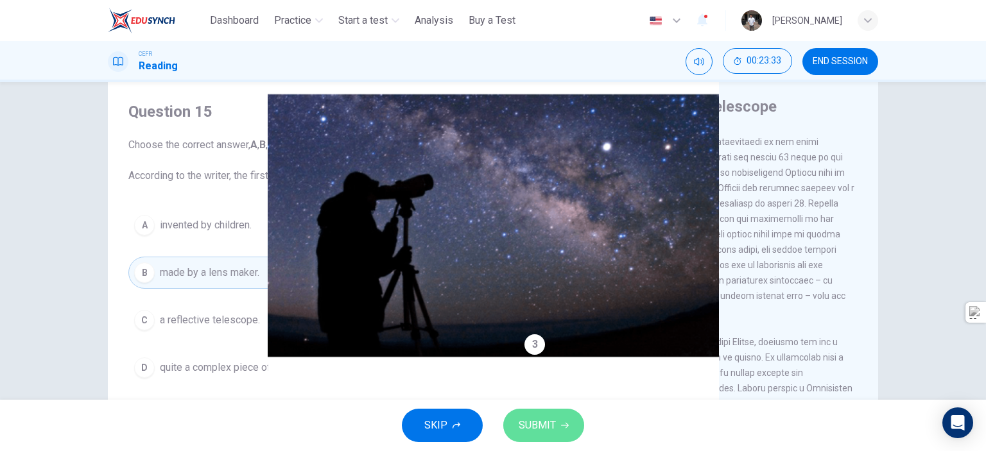
click at [547, 424] on span "SUBMIT" at bounding box center [537, 425] width 37 height 18
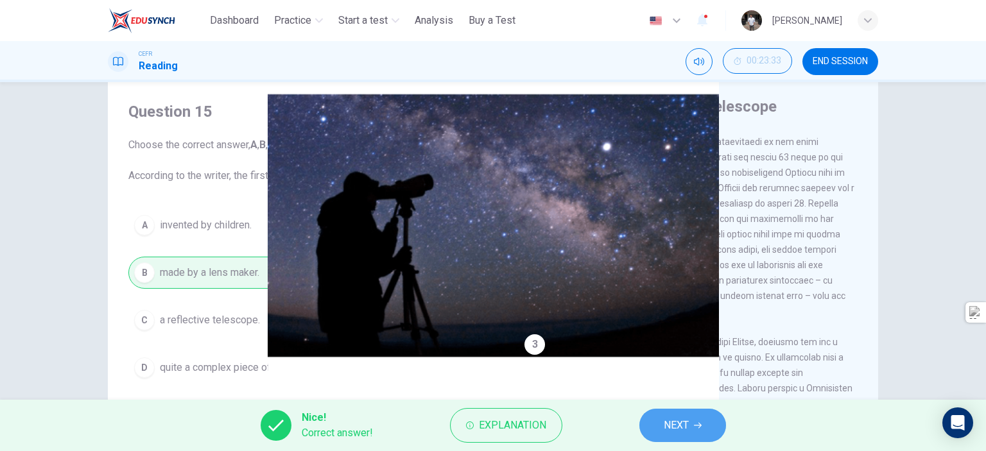
click at [665, 433] on span "NEXT" at bounding box center [676, 425] width 25 height 18
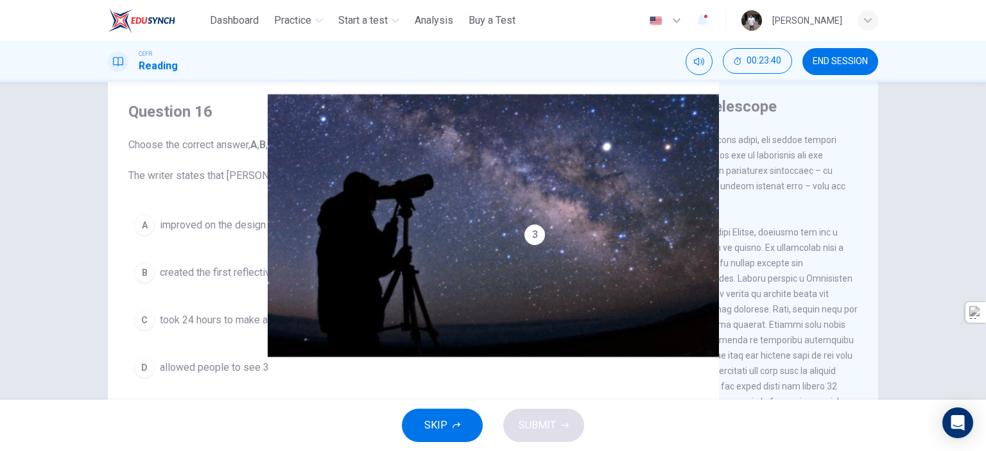
scroll to position [364, 0]
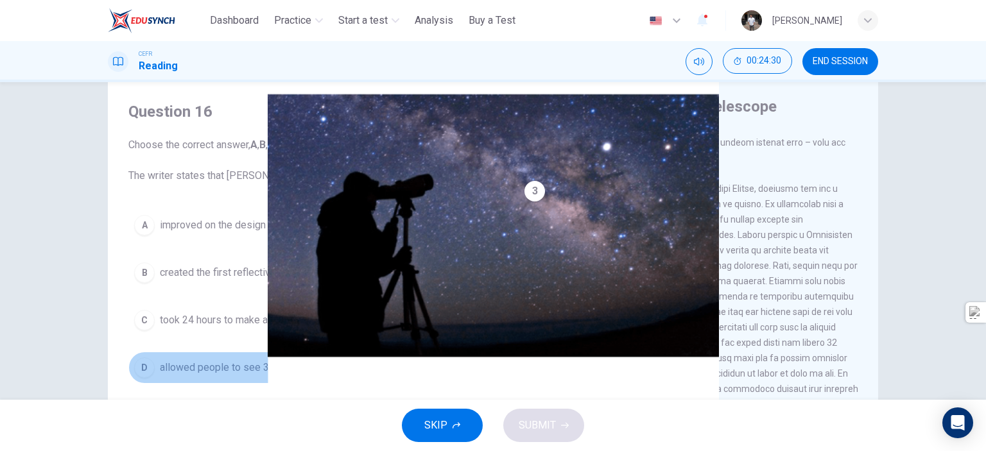
click at [382, 369] on span "allowed people to see 3 times further than the first telescope." at bounding box center [299, 367] width 278 height 15
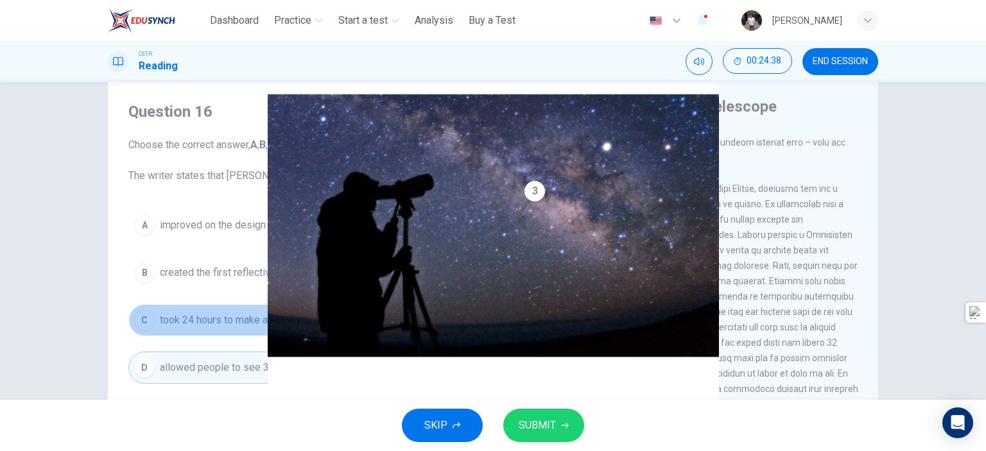
click at [259, 319] on span "took 24 hours to make a reflective telescope." at bounding box center [261, 320] width 203 height 15
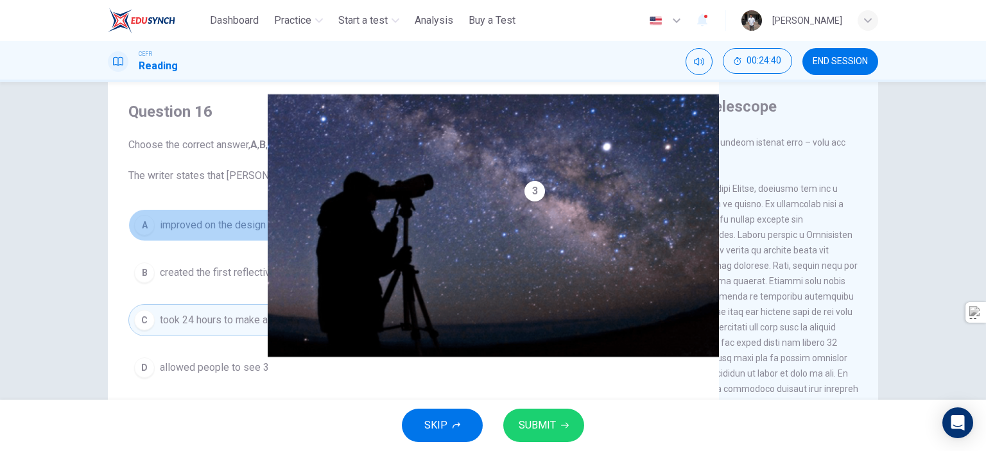
click at [275, 223] on span "improved on the design of the first telescope." at bounding box center [262, 225] width 205 height 15
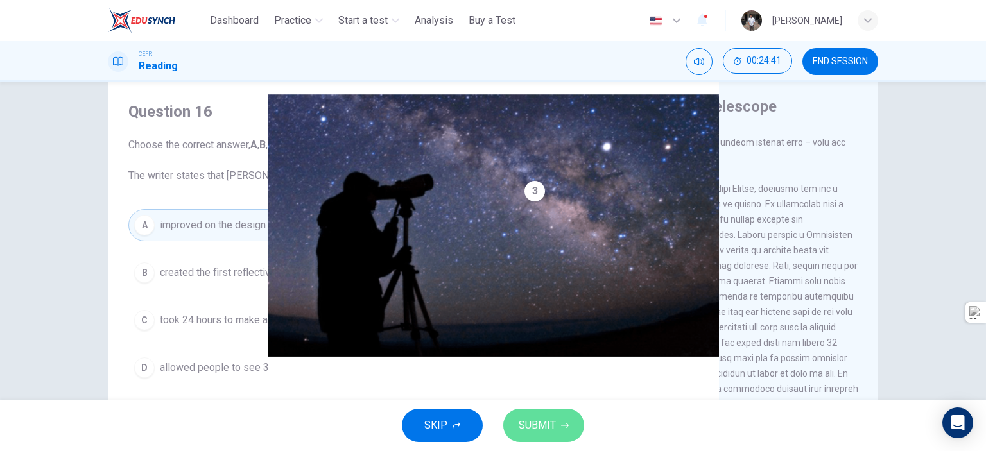
click at [544, 440] on button "SUBMIT" at bounding box center [543, 425] width 81 height 33
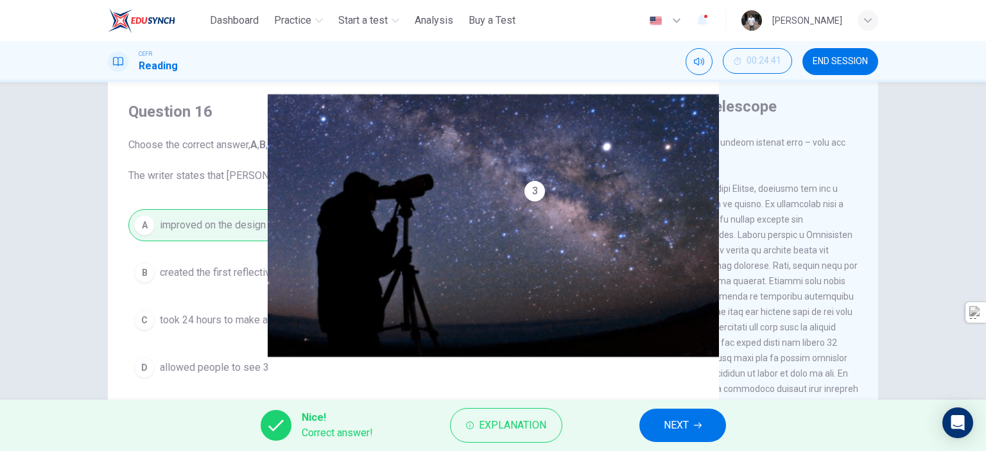
click at [666, 422] on span "NEXT" at bounding box center [676, 425] width 25 height 18
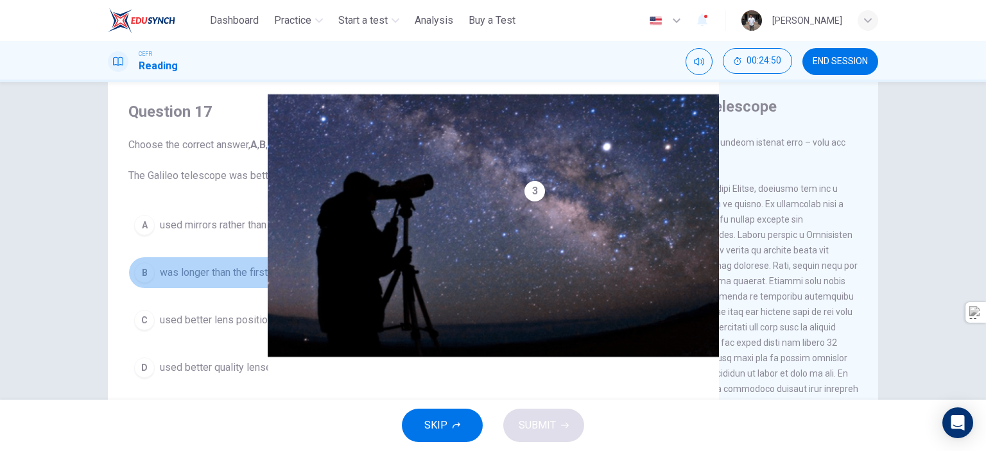
click at [251, 278] on span "was longer than the first telescope." at bounding box center [239, 272] width 158 height 15
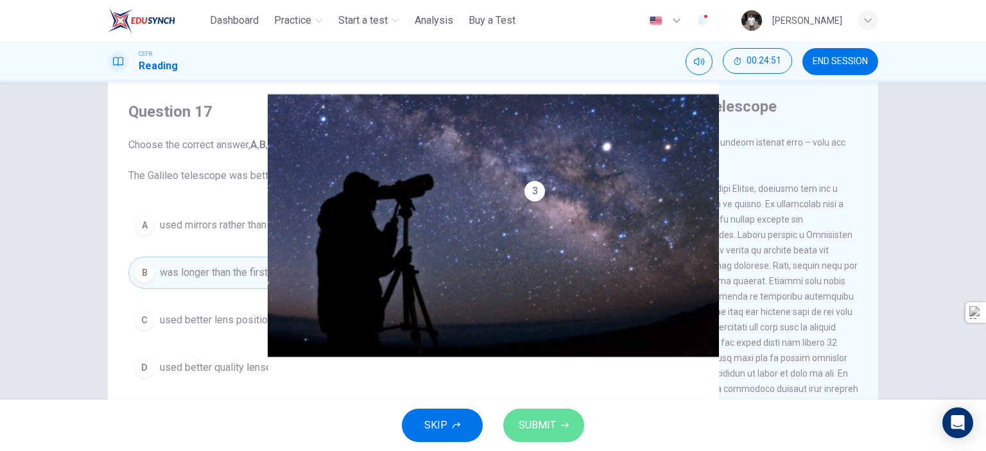
click at [562, 430] on button "SUBMIT" at bounding box center [543, 425] width 81 height 33
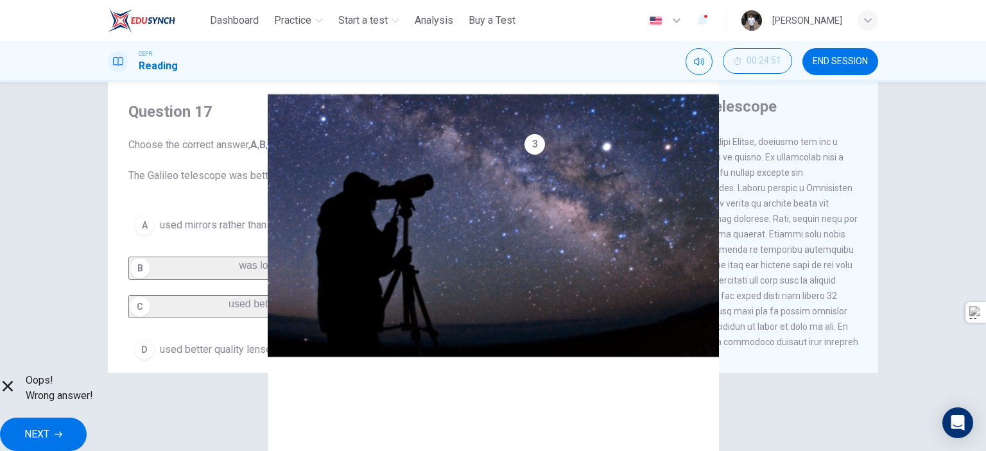
scroll to position [413, 0]
click at [526, 416] on span "Explanation" at bounding box center [499, 410] width 54 height 11
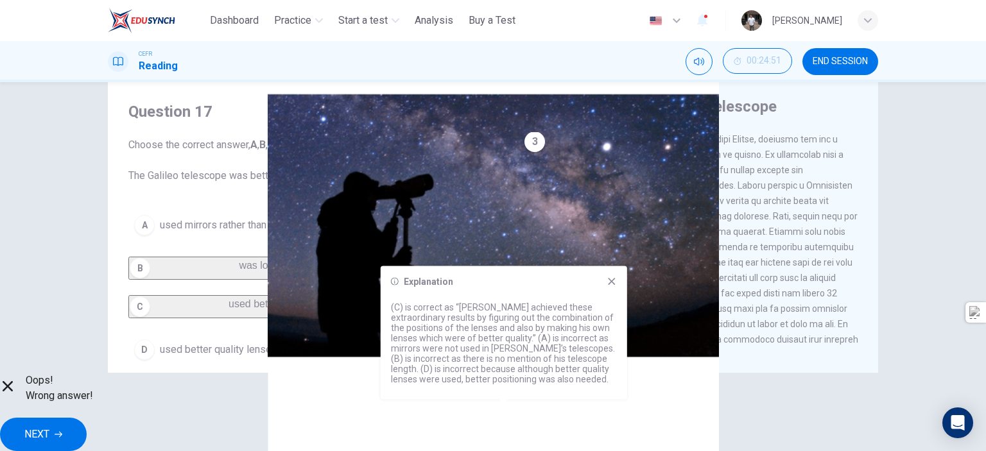
click at [526, 416] on span "Explanation" at bounding box center [499, 410] width 54 height 11
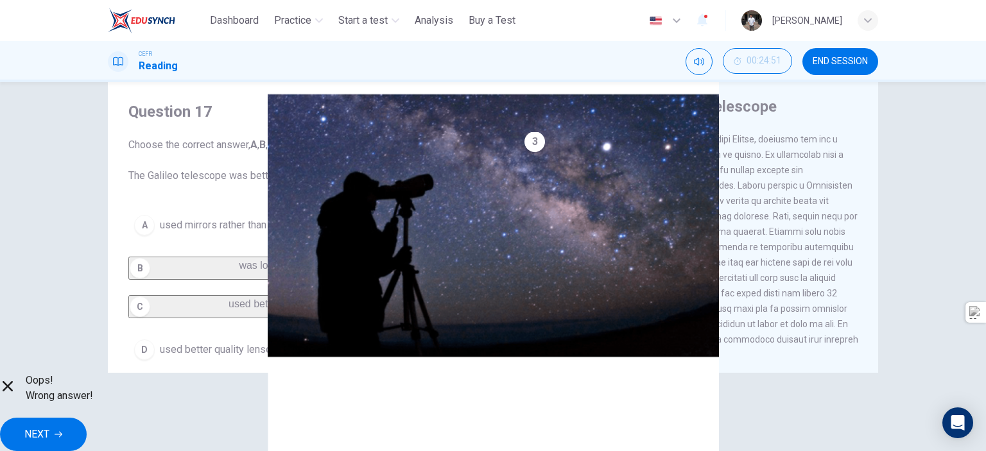
click at [49, 430] on span "NEXT" at bounding box center [36, 434] width 25 height 18
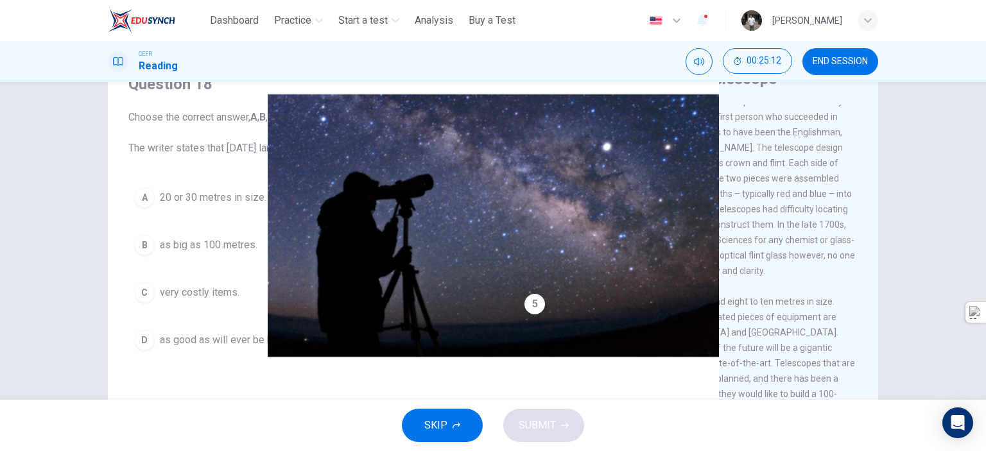
scroll to position [53, 0]
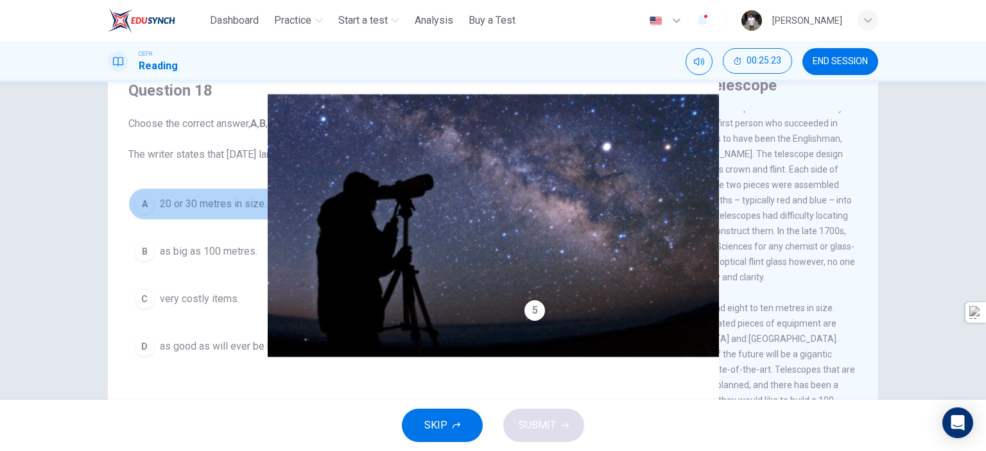
click at [243, 203] on span "20 or 30 metres in size." at bounding box center [213, 203] width 107 height 15
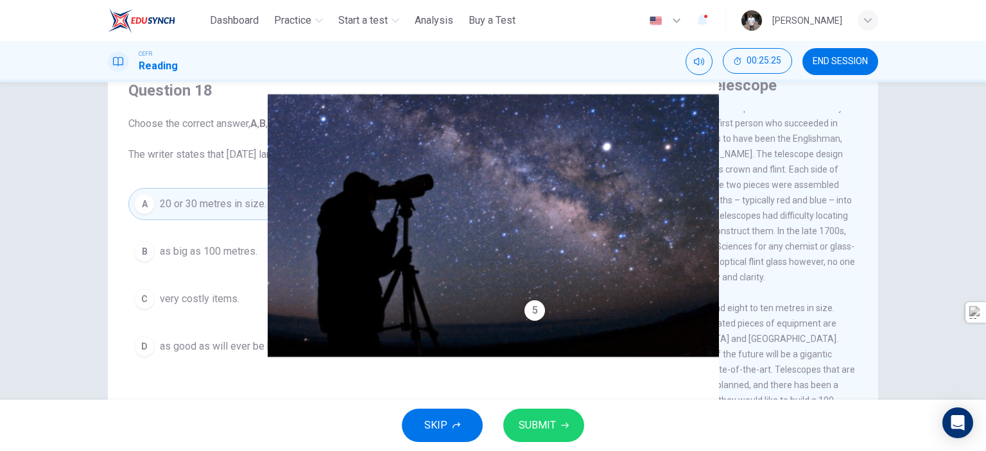
click at [543, 420] on span "SUBMIT" at bounding box center [537, 425] width 37 height 18
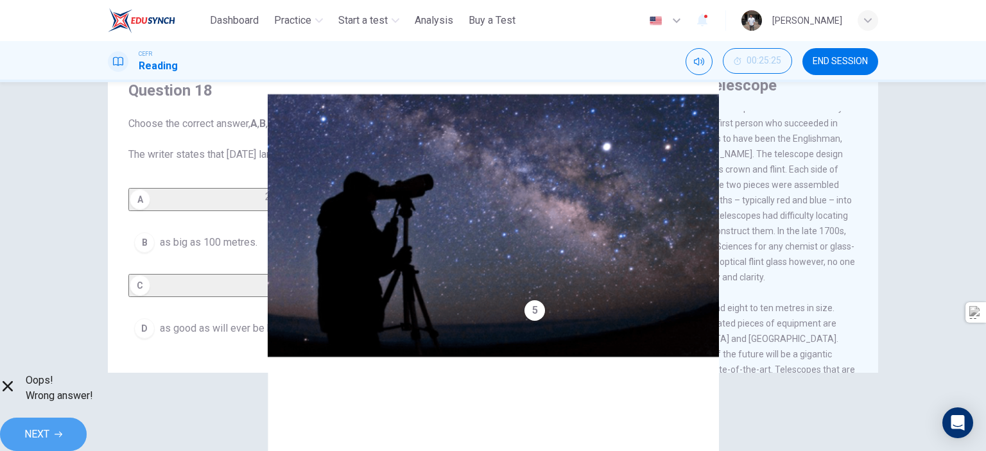
click at [49, 425] on span "NEXT" at bounding box center [36, 434] width 25 height 18
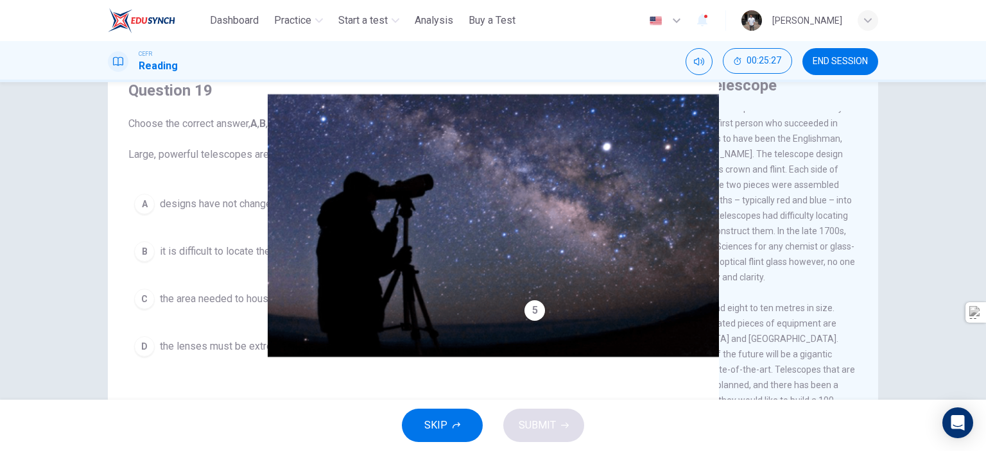
click at [680, 429] on div "SKIP SUBMIT" at bounding box center [493, 425] width 986 height 51
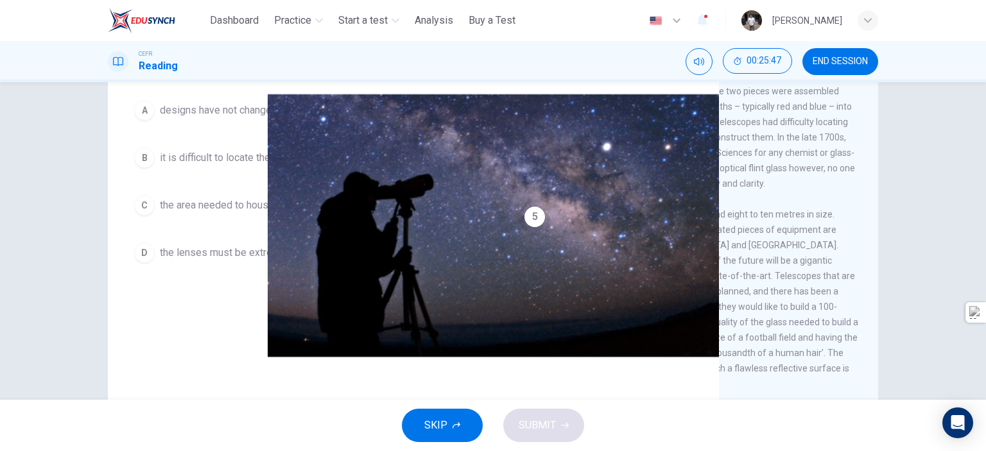
scroll to position [139, 0]
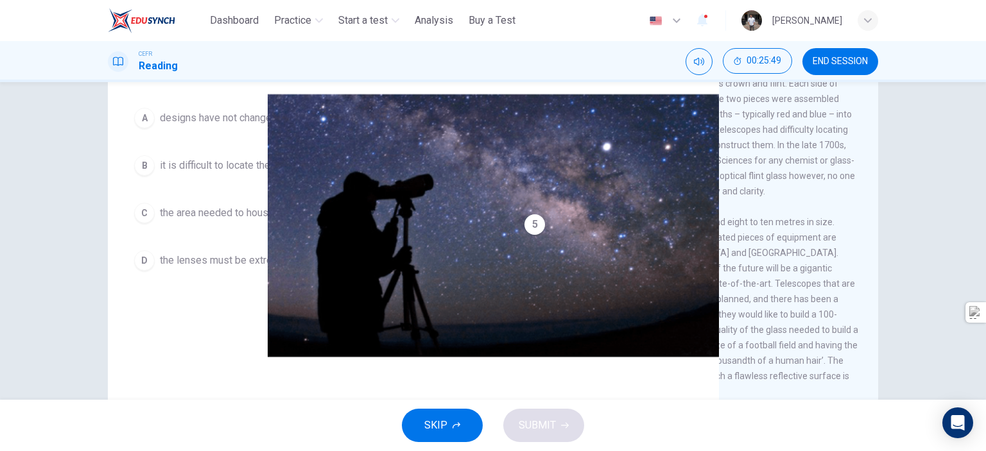
click at [268, 169] on span "it is difficult to locate the flint glass needed for them." at bounding box center [278, 165] width 236 height 15
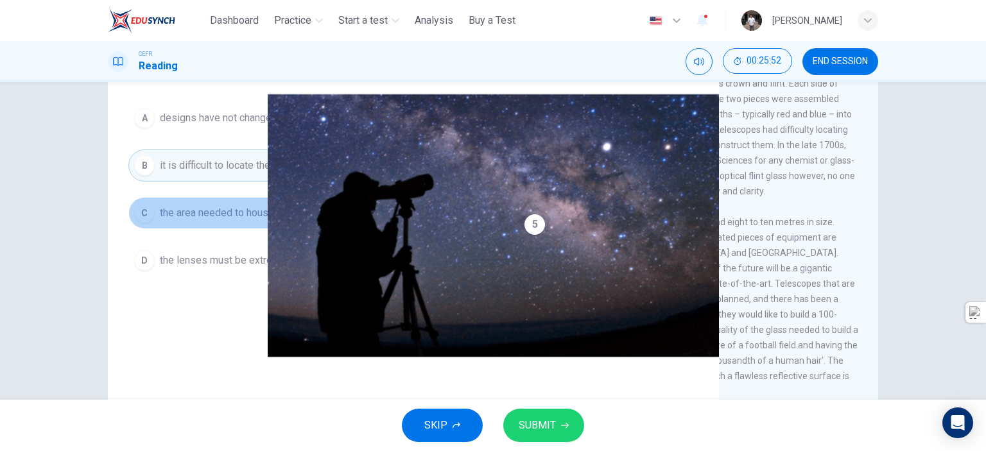
click at [395, 218] on span "the area needed to house the telescope is simply too large." at bounding box center [293, 212] width 267 height 15
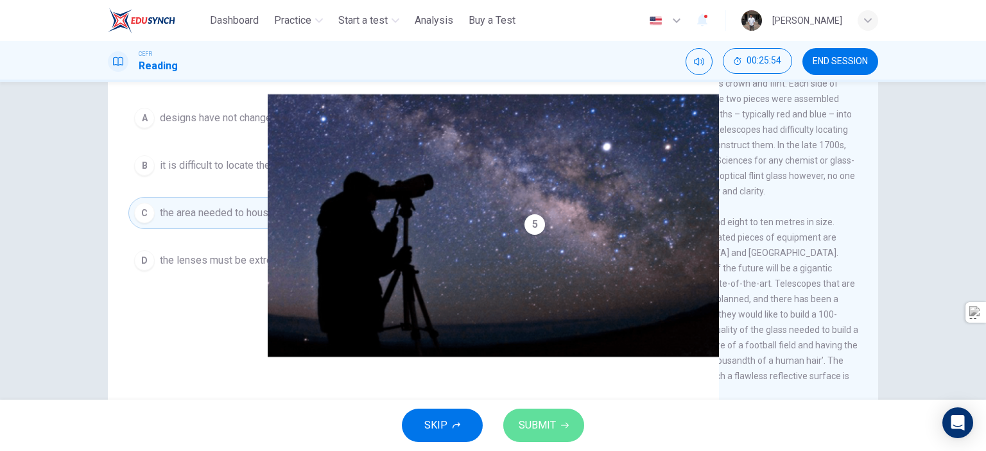
click at [544, 436] on button "SUBMIT" at bounding box center [543, 425] width 81 height 33
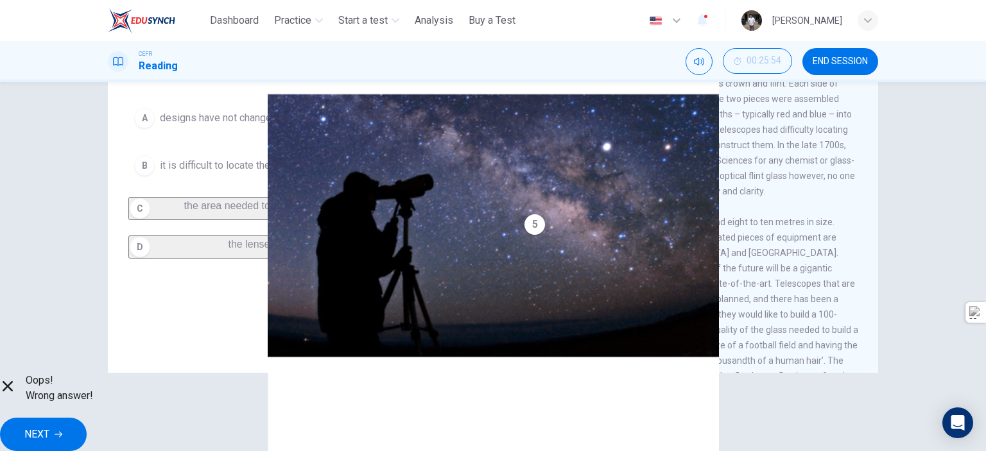
click at [87, 421] on button "NEXT" at bounding box center [43, 434] width 87 height 33
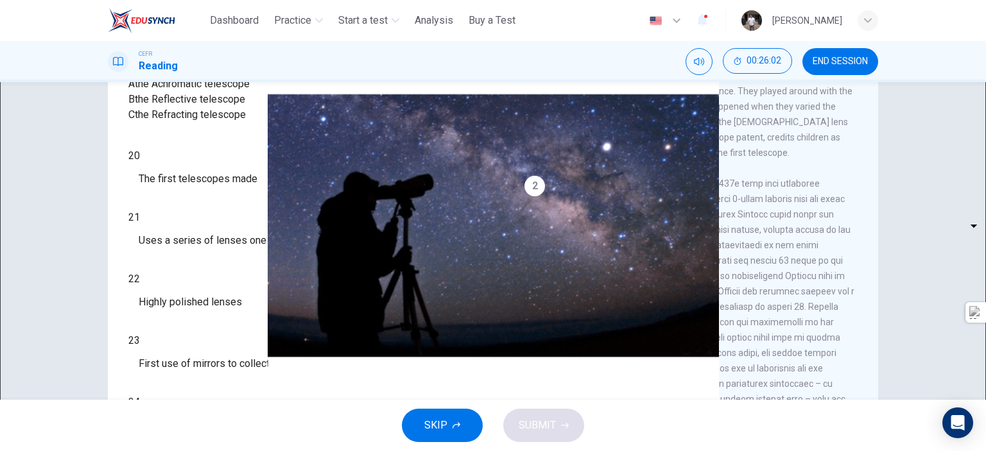
click at [220, 230] on body "This site uses cookies, as explained in our Privacy Policy . If you agree to th…" at bounding box center [493, 225] width 986 height 451
click at [198, 451] on li "A" at bounding box center [493, 458] width 986 height 15
type input "*"
click at [371, 215] on div "Questions 20 - 24 Write the correct letter A, B or C, in the boxes below. Class…" at bounding box center [305, 217] width 375 height 472
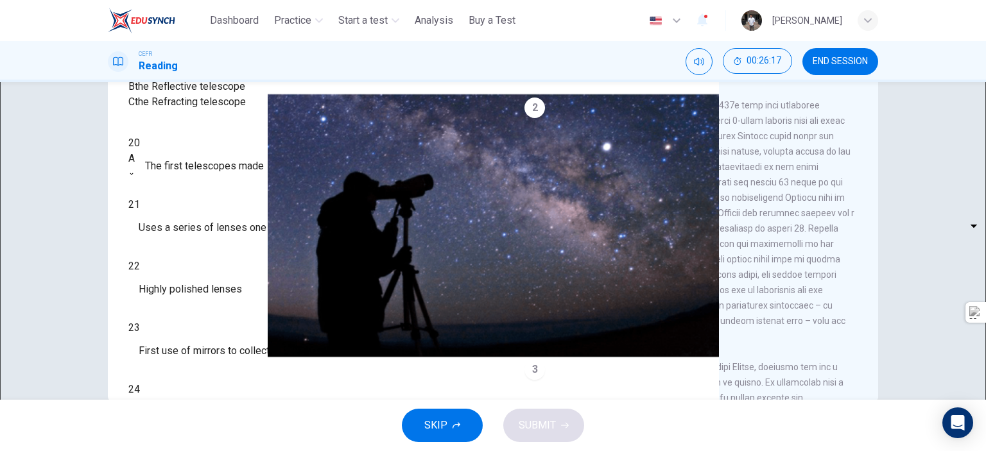
scroll to position [149, 0]
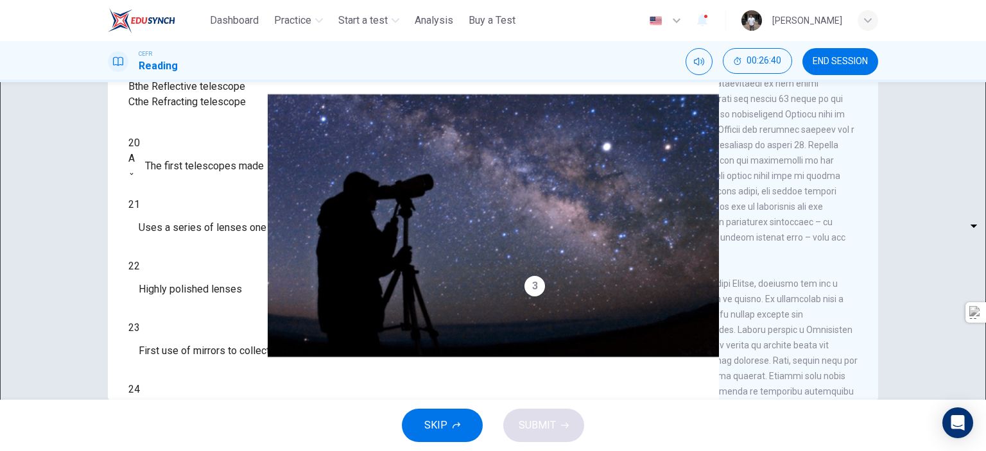
click at [220, 259] on body "This site uses cookies, as explained in our Privacy Policy . If you agree to th…" at bounding box center [493, 225] width 986 height 451
type input "*"
click at [357, 243] on div "C * ​ Uses a series of lenses one on top of the other" at bounding box center [305, 227] width 354 height 31
click at [216, 295] on body "This site uses cookies, as explained in our Privacy Policy . If you agree to th…" at bounding box center [493, 225] width 986 height 451
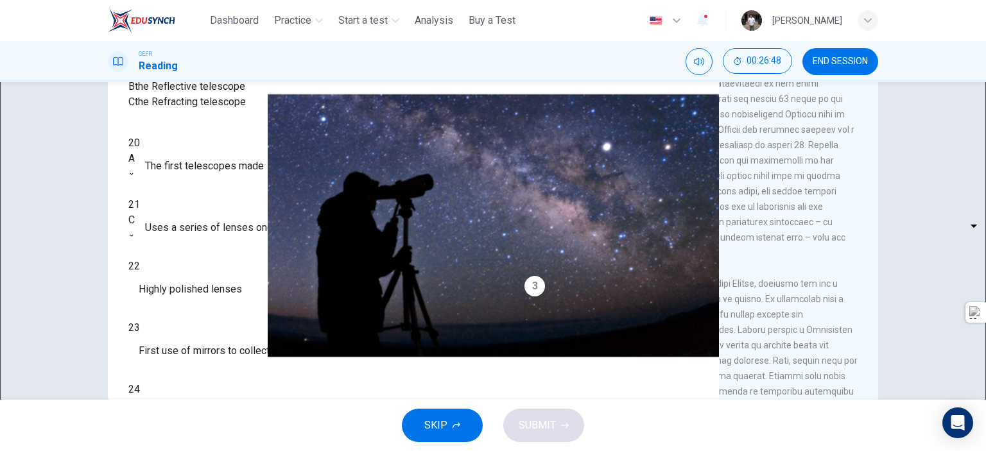
click at [210, 220] on div at bounding box center [493, 225] width 986 height 451
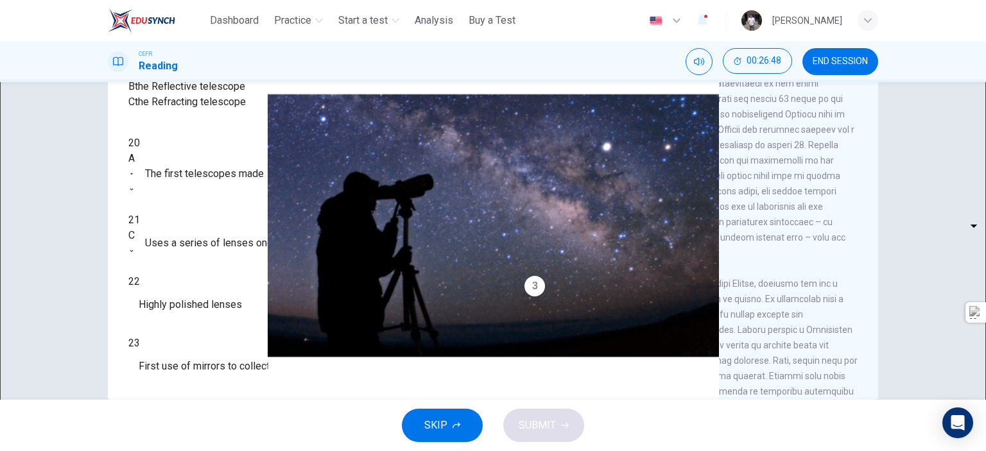
click at [216, 223] on body "This site uses cookies, as explained in our Privacy Policy . If you agree to th…" at bounding box center [493, 225] width 986 height 451
click at [217, 223] on div at bounding box center [493, 225] width 986 height 451
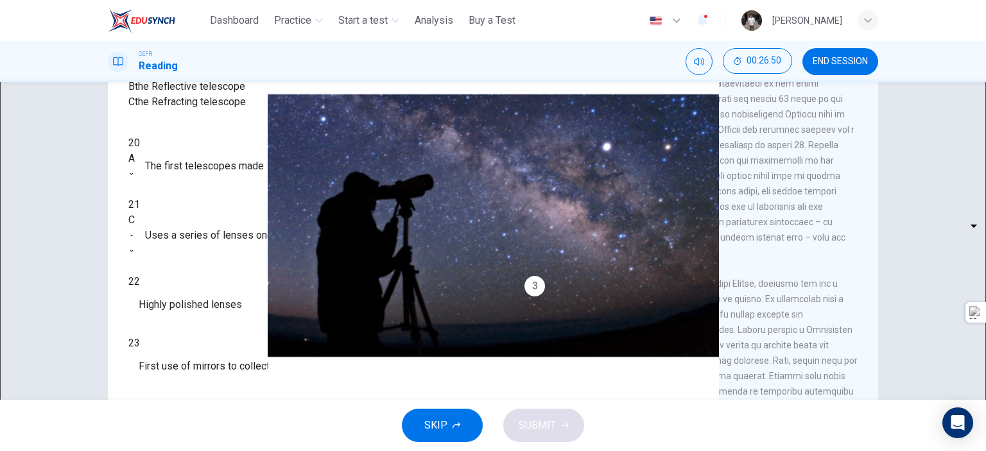
click at [218, 271] on body "This site uses cookies, as explained in our Privacy Policy . If you agree to th…" at bounding box center [493, 225] width 986 height 451
click at [218, 261] on div at bounding box center [493, 225] width 986 height 451
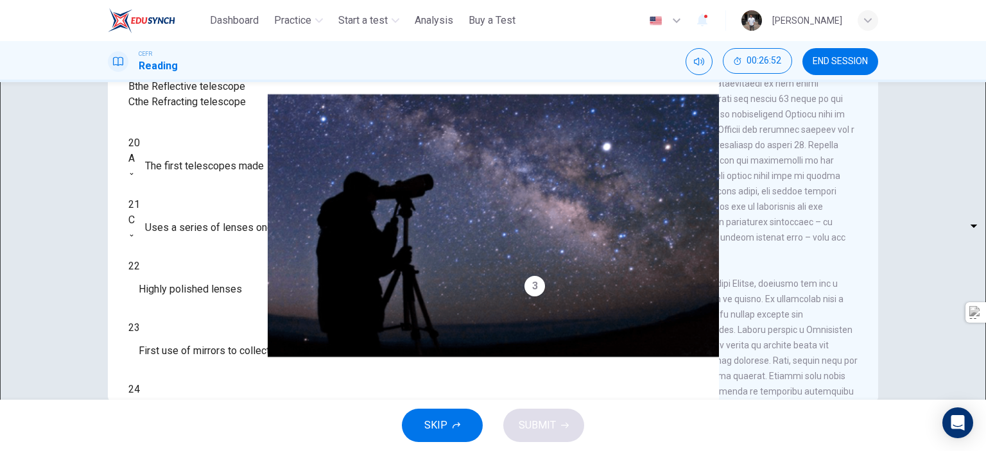
click at [358, 338] on div "​ ​ First use of mirrors to collect light" at bounding box center [305, 351] width 354 height 31
click at [218, 368] on body "This site uses cookies, as explained in our Privacy Policy . If you agree to th…" at bounding box center [493, 225] width 986 height 451
click at [218, 368] on div at bounding box center [493, 225] width 986 height 451
click at [214, 367] on body "This site uses cookies, as explained in our Privacy Policy . If you agree to th…" at bounding box center [493, 225] width 986 height 451
click at [389, 161] on div at bounding box center [493, 225] width 986 height 451
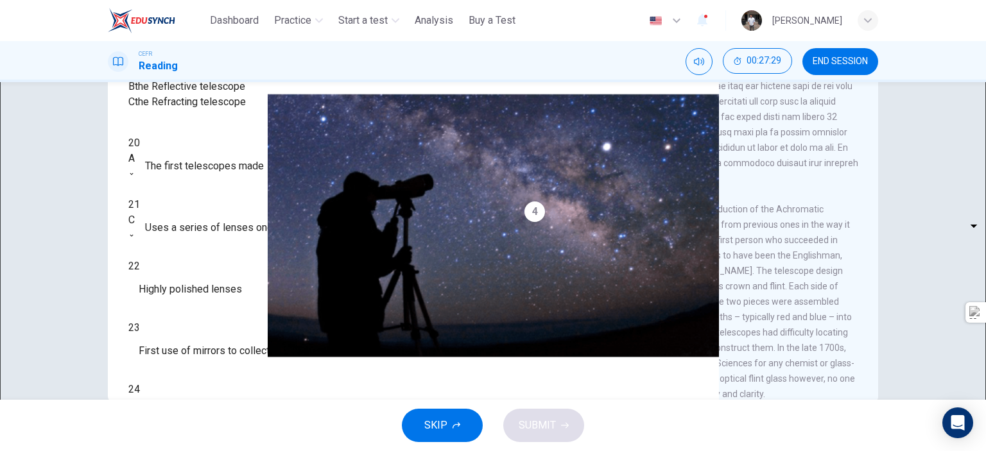
scroll to position [471, 0]
click at [220, 330] on body "This site uses cookies, as explained in our Privacy Policy . If you agree to th…" at bounding box center [493, 225] width 986 height 451
click at [207, 336] on body "This site uses cookies, as explained in our Privacy Policy . If you agree to th…" at bounding box center [493, 225] width 986 height 451
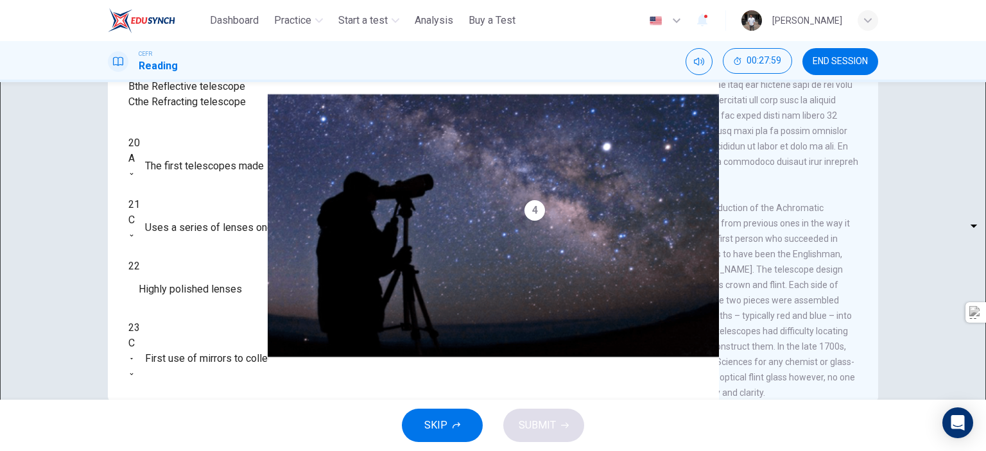
type input "*"
click at [222, 293] on body "This site uses cookies, as explained in our Privacy Policy . If you agree to th…" at bounding box center [493, 225] width 986 height 451
type input "*"
click at [211, 371] on body "This site uses cookies, as explained in our Privacy Policy . If you agree to th…" at bounding box center [493, 225] width 986 height 451
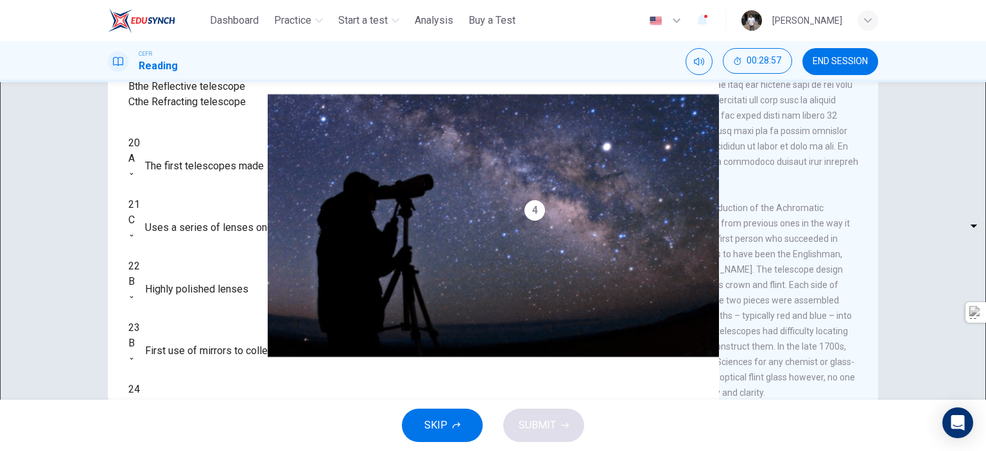
click at [176, 451] on li "A" at bounding box center [493, 458] width 986 height 15
type input "*"
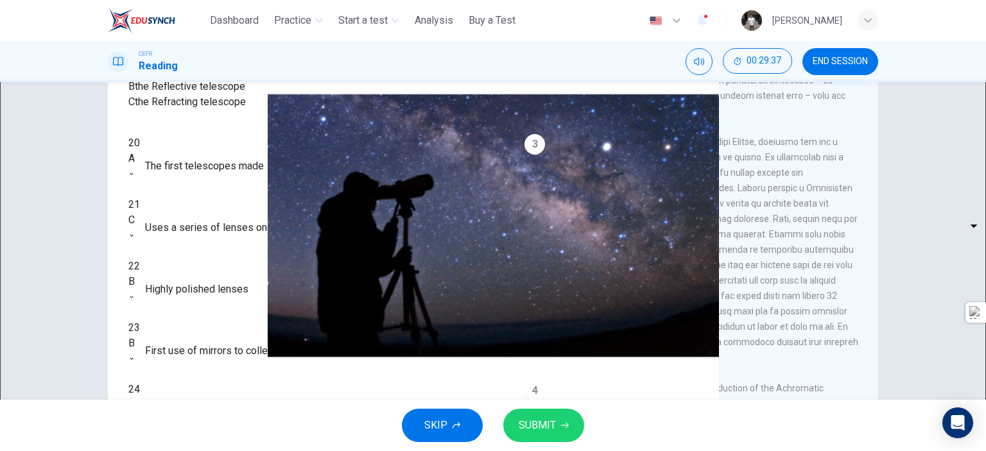
scroll to position [296, 0]
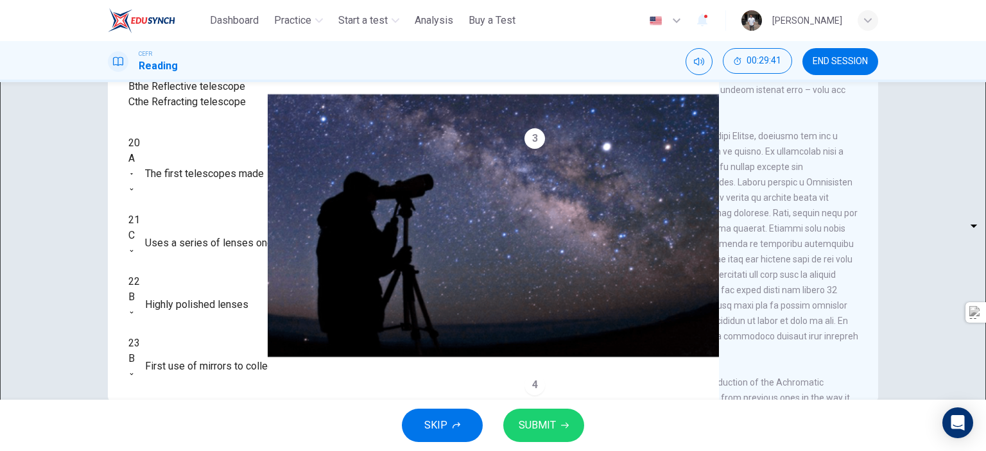
click at [213, 221] on body "This site uses cookies, as explained in our Privacy Policy . If you agree to th…" at bounding box center [493, 225] width 986 height 451
type input "*"
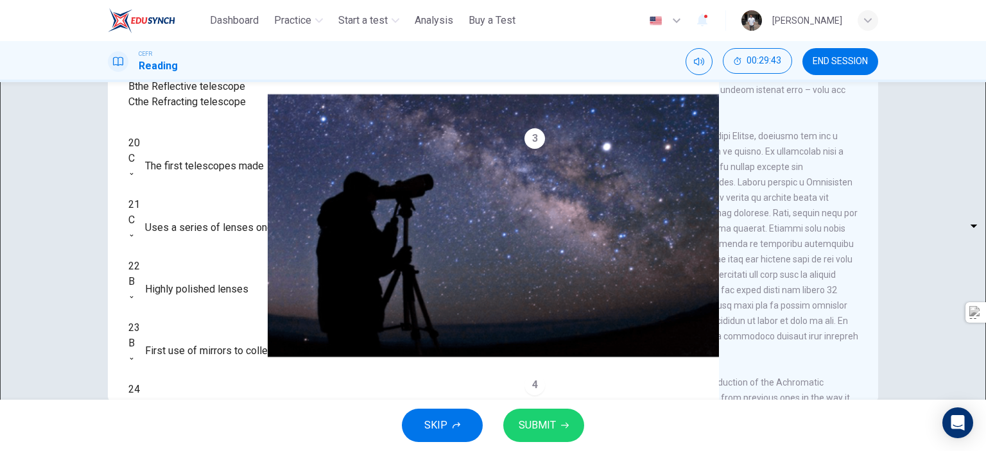
click at [546, 428] on span "SUBMIT" at bounding box center [537, 425] width 37 height 18
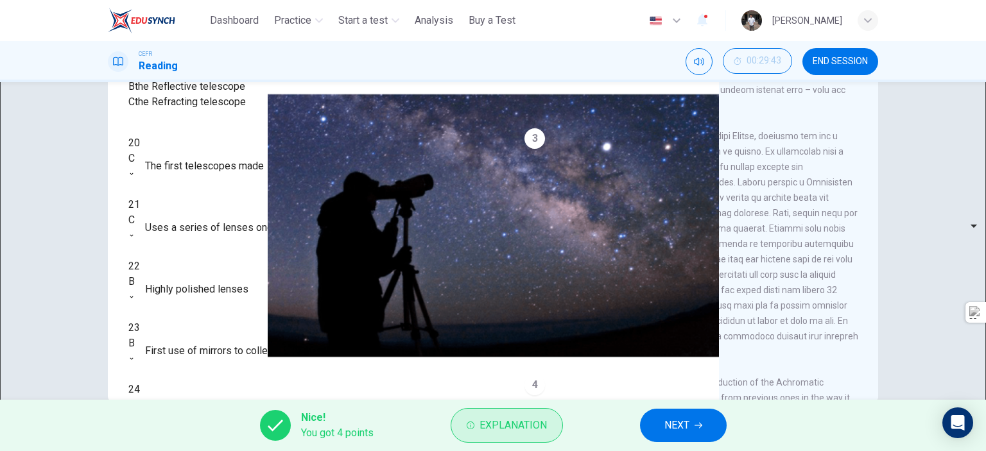
click at [525, 433] on span "Explanation" at bounding box center [512, 425] width 67 height 18
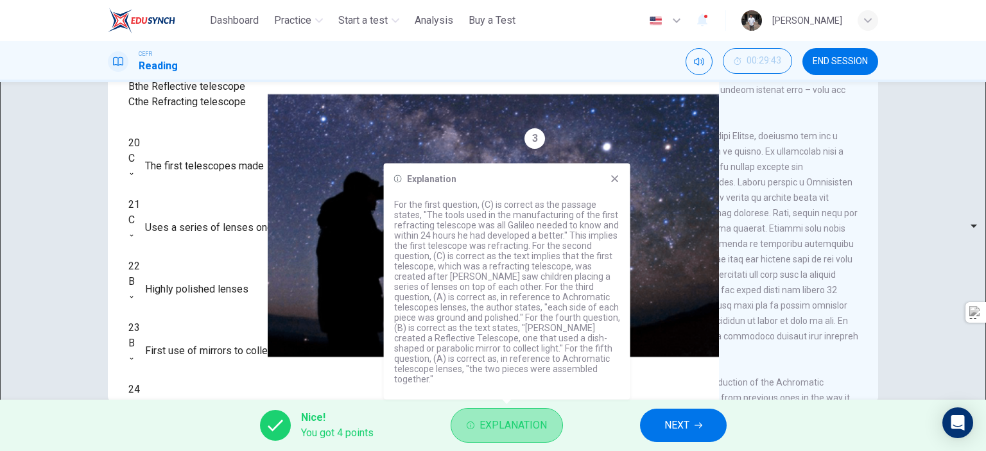
click at [525, 433] on span "Explanation" at bounding box center [512, 425] width 67 height 18
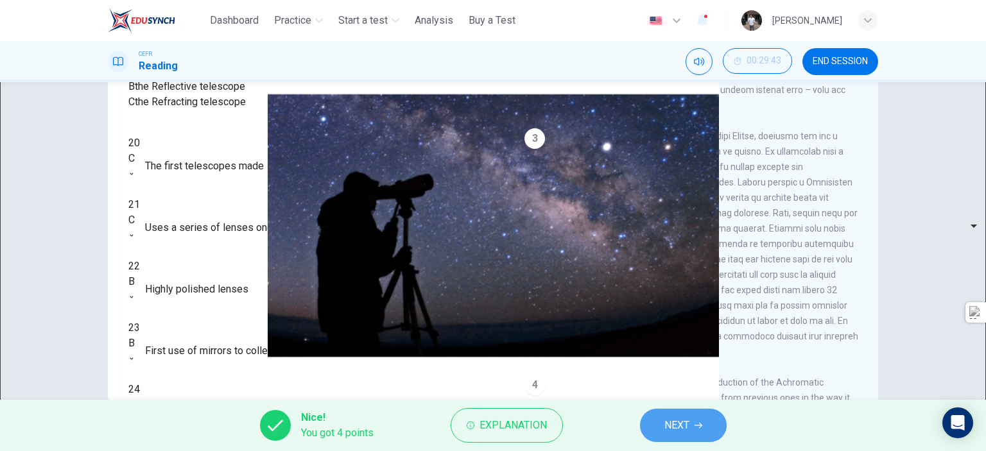
click at [651, 422] on button "NEXT" at bounding box center [683, 425] width 87 height 33
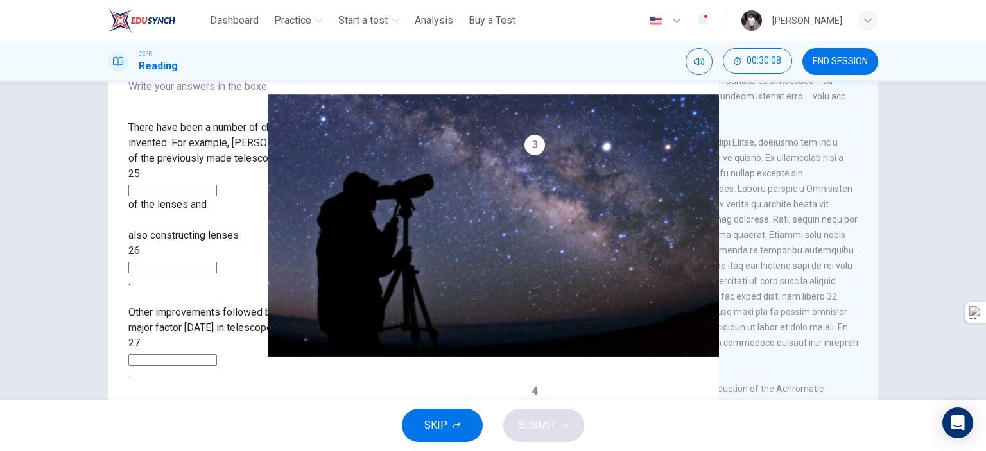
scroll to position [291, 0]
click at [217, 185] on input at bounding box center [172, 191] width 89 height 12
type input "********"
click at [217, 262] on input at bounding box center [172, 268] width 89 height 12
drag, startPoint x: 753, startPoint y: 221, endPoint x: 832, endPoint y: 240, distance: 81.2
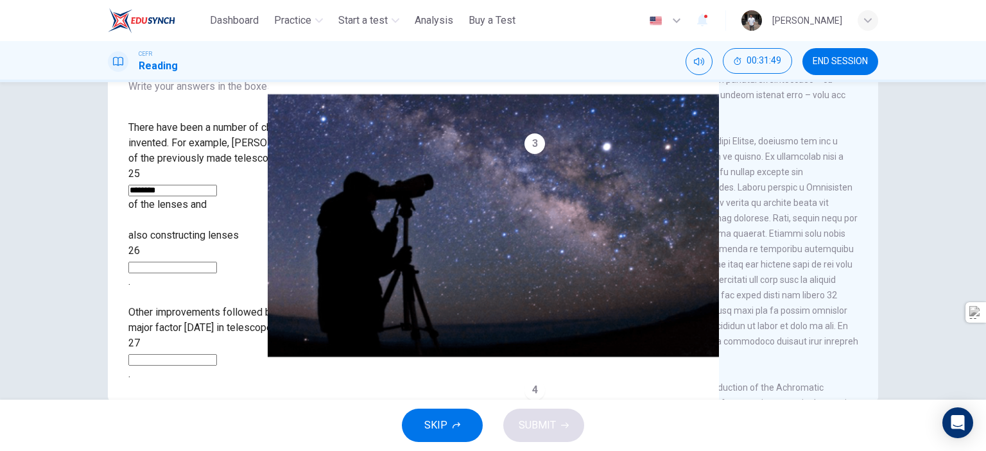
drag, startPoint x: 646, startPoint y: 236, endPoint x: 773, endPoint y: 287, distance: 136.2
click at [217, 262] on input at bounding box center [172, 268] width 89 height 12
type input "**********"
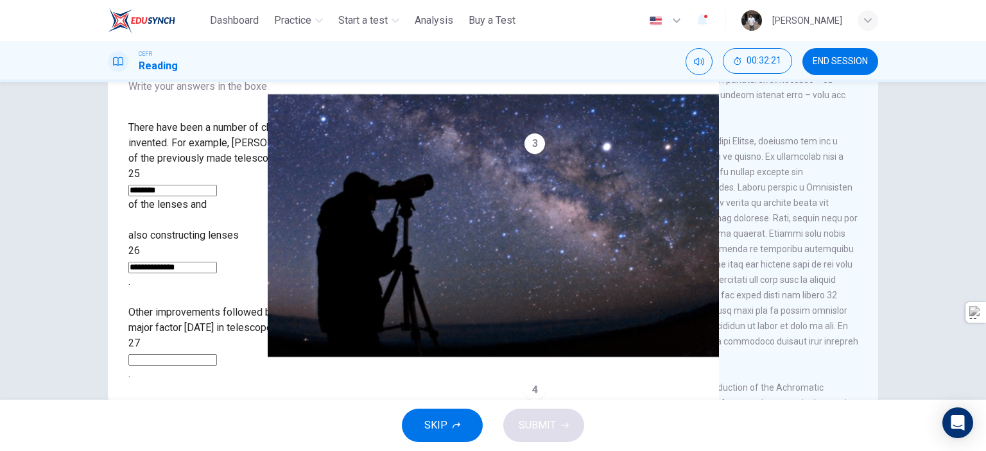
click at [217, 354] on input at bounding box center [172, 360] width 89 height 12
drag, startPoint x: 871, startPoint y: 142, endPoint x: 860, endPoint y: 186, distance: 45.6
click at [860, 186] on div "CLICK TO ZOOM Click to Zoom 1 A story is told that around 400 years ago some ch…" at bounding box center [699, 207] width 350 height 390
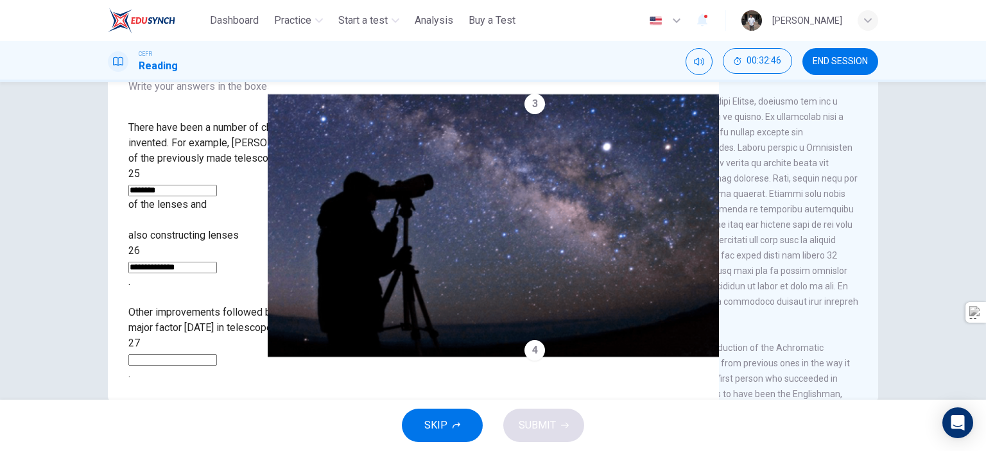
scroll to position [311, 0]
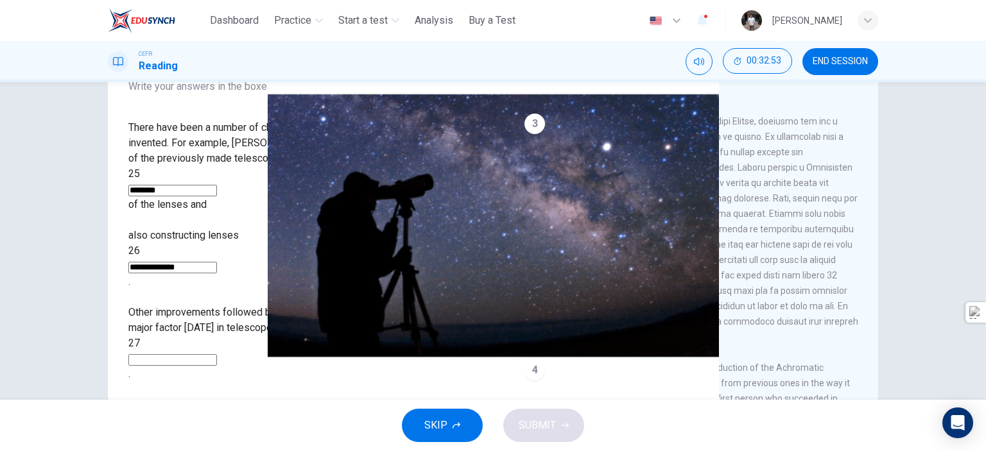
click at [209, 354] on input at bounding box center [172, 360] width 89 height 12
type input "**********"
click at [528, 425] on span "SUBMIT" at bounding box center [537, 425] width 37 height 18
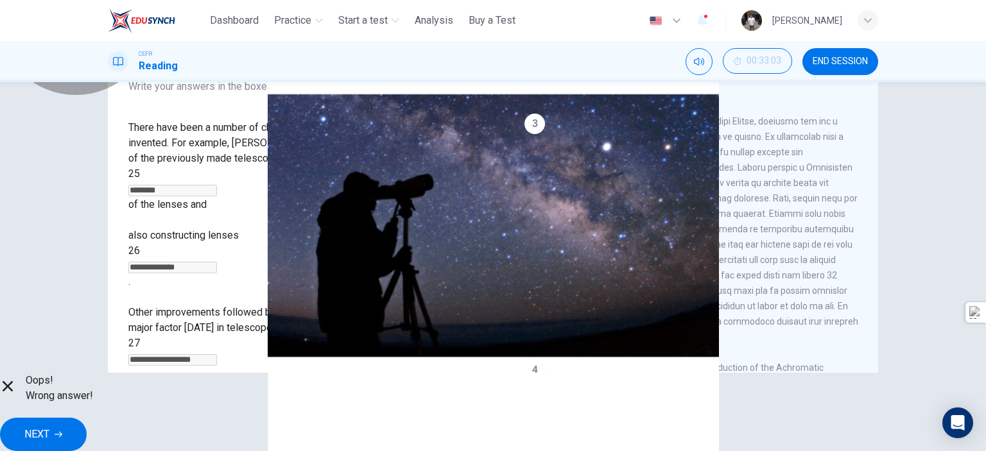
click at [524, 416] on span "Explanation" at bounding box center [499, 410] width 54 height 11
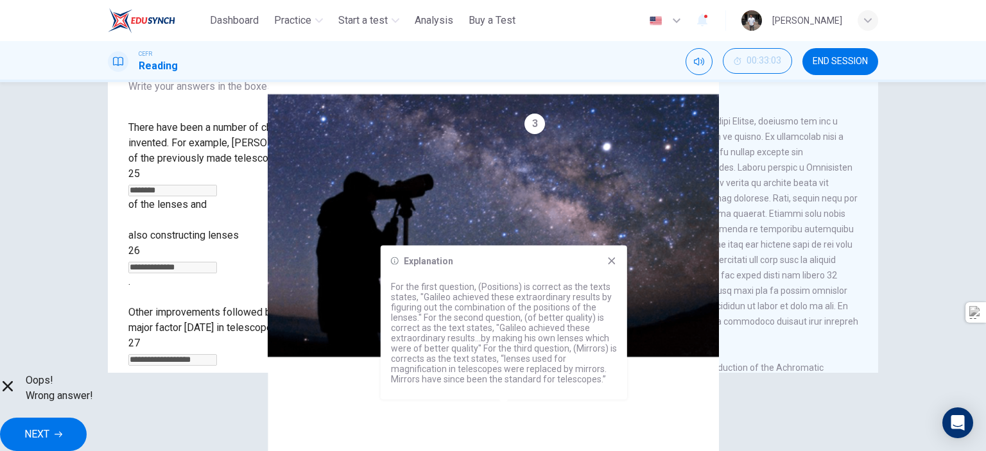
click at [87, 418] on button "NEXT" at bounding box center [43, 434] width 87 height 33
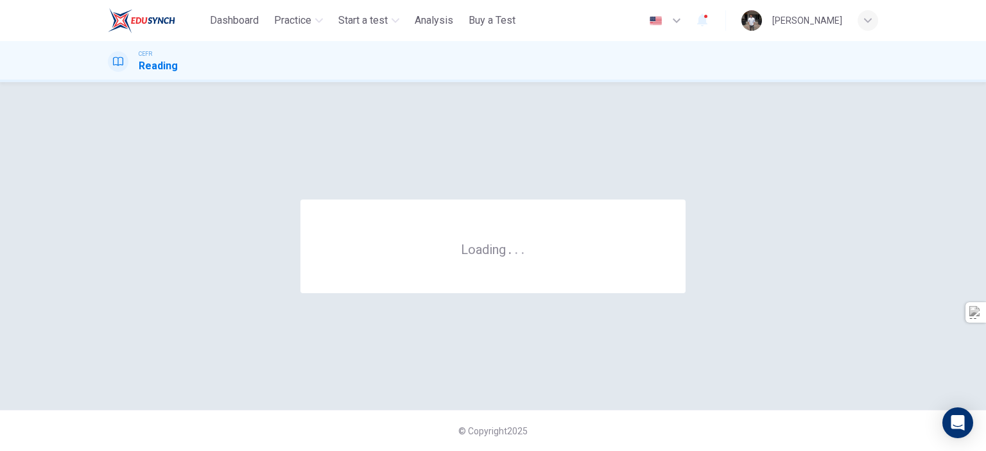
scroll to position [0, 0]
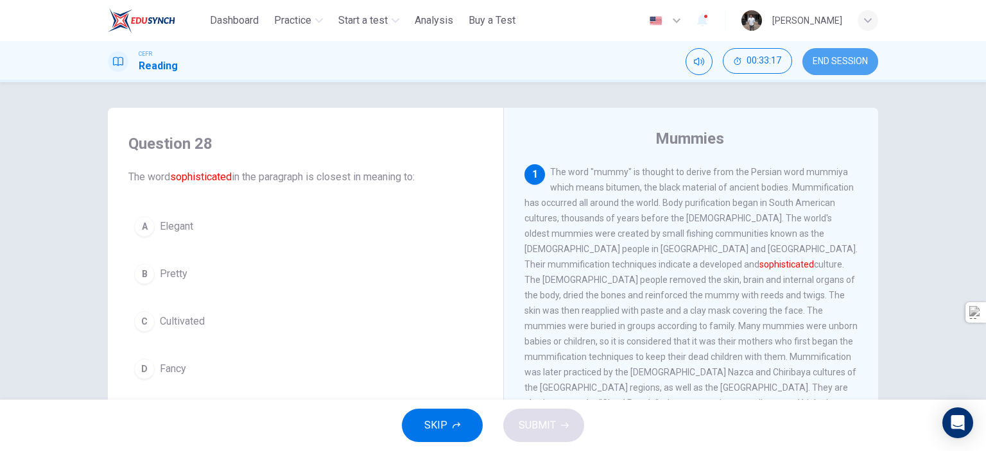
click at [830, 65] on span "END SESSION" at bounding box center [839, 61] width 55 height 10
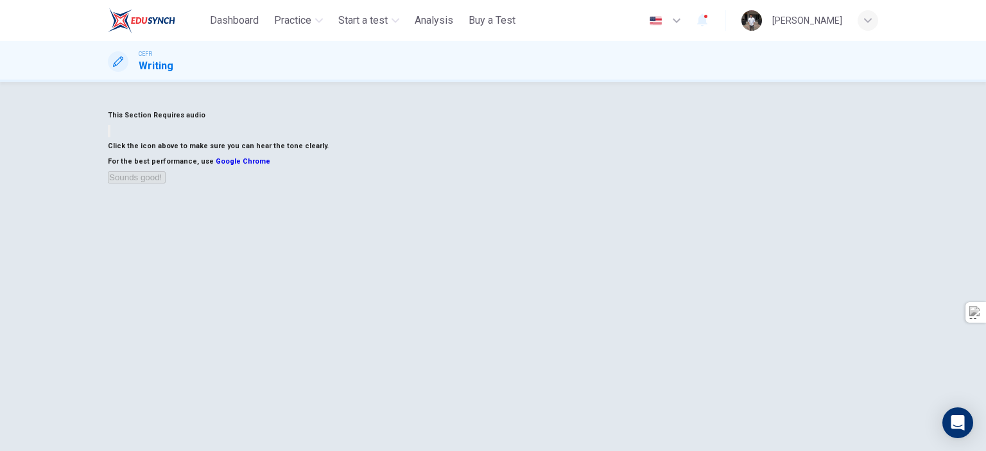
click at [109, 134] on icon "button" at bounding box center [109, 134] width 0 height 0
click at [166, 184] on button "Sounds good!" at bounding box center [137, 177] width 58 height 12
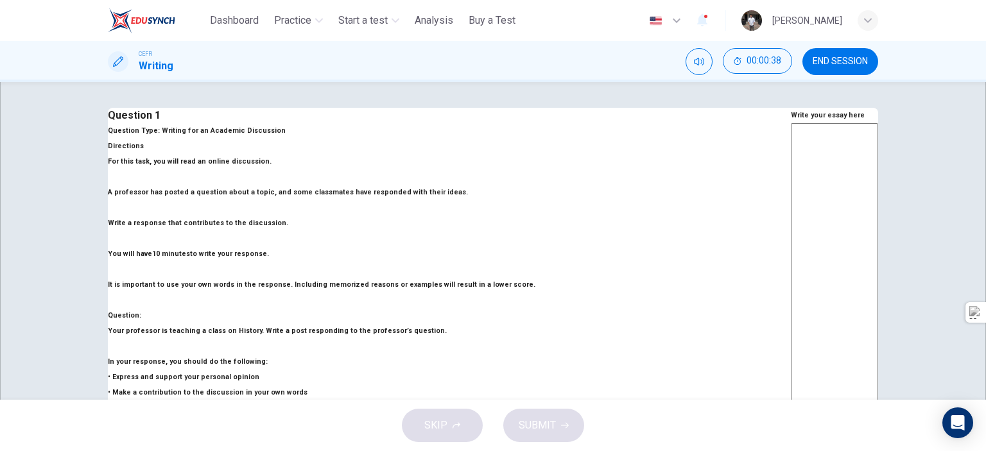
click at [791, 174] on textarea at bounding box center [834, 337] width 87 height 429
type textarea "*"
type textarea "****"
type textarea "*"
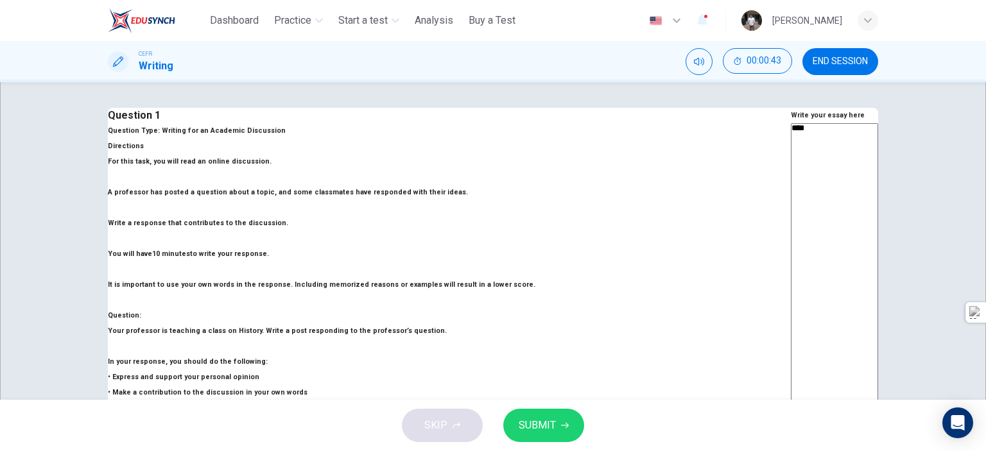
type textarea "*****"
type textarea "*"
type textarea "******"
type textarea "*"
type textarea "*******"
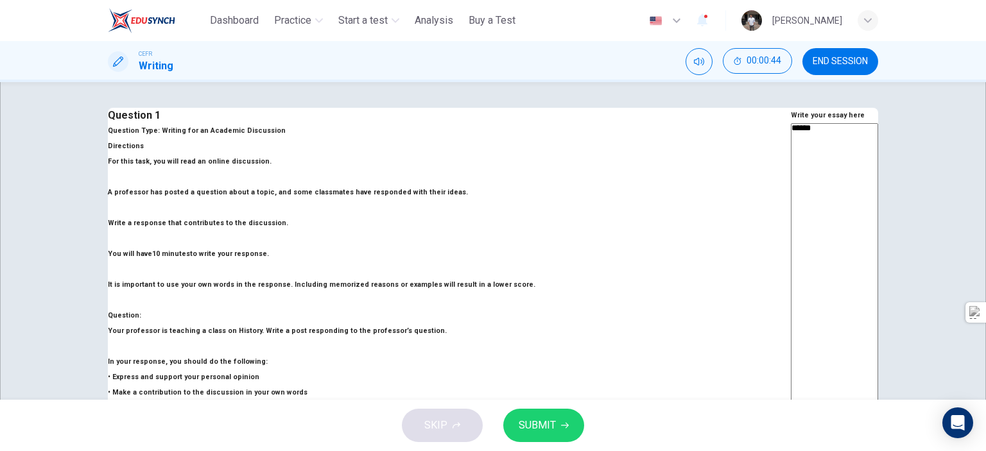
type textarea "*"
type textarea "*******"
type textarea "*"
type textarea "*********"
type textarea "*"
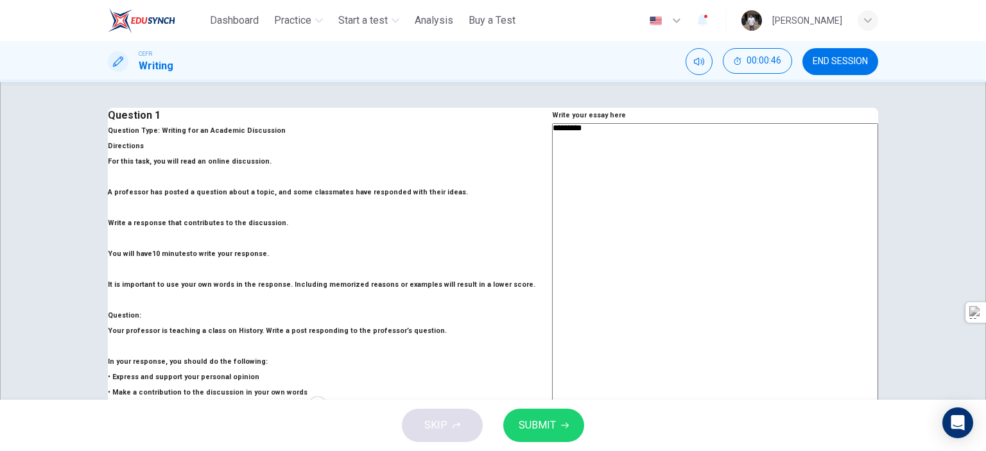
type textarea "**********"
type textarea "*"
type textarea "**********"
type textarea "*"
type textarea "**********"
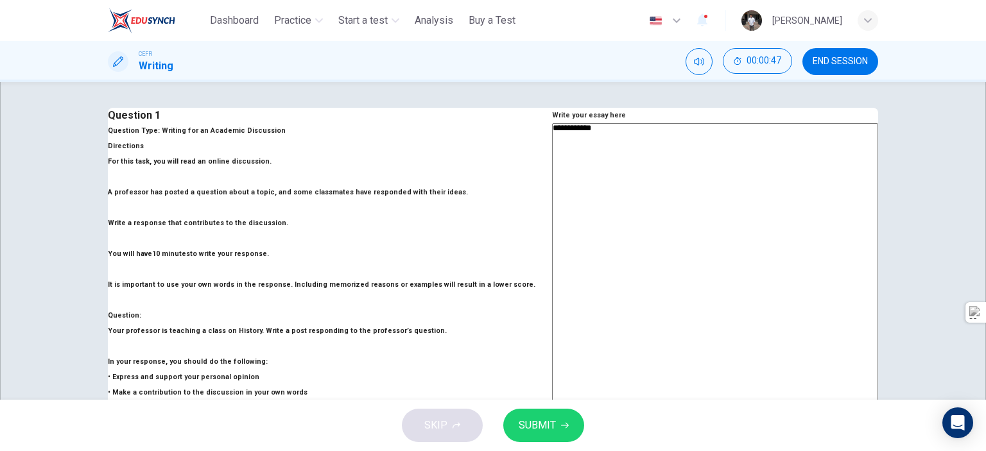
type textarea "*"
type textarea "**********"
click at [542, 431] on span "SUBMIT" at bounding box center [537, 425] width 37 height 18
type textarea "*"
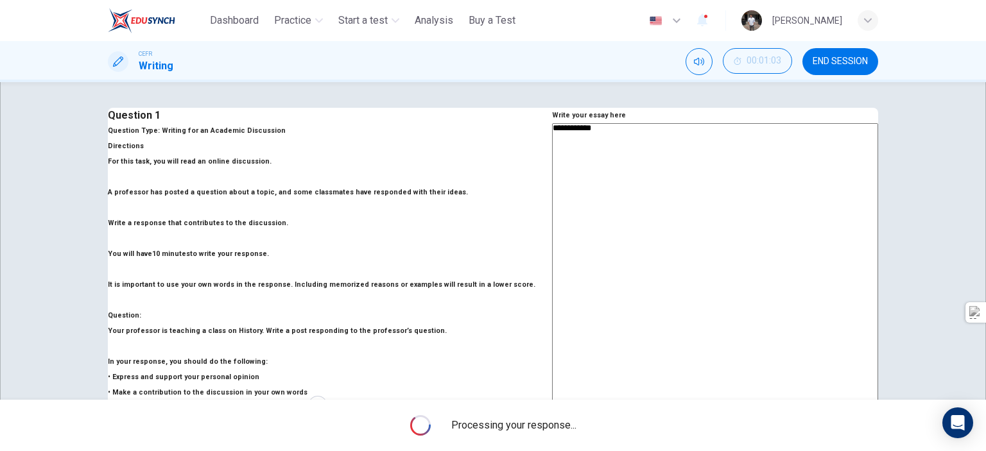
click at [547, 422] on span "Processing your response..." at bounding box center [513, 425] width 125 height 15
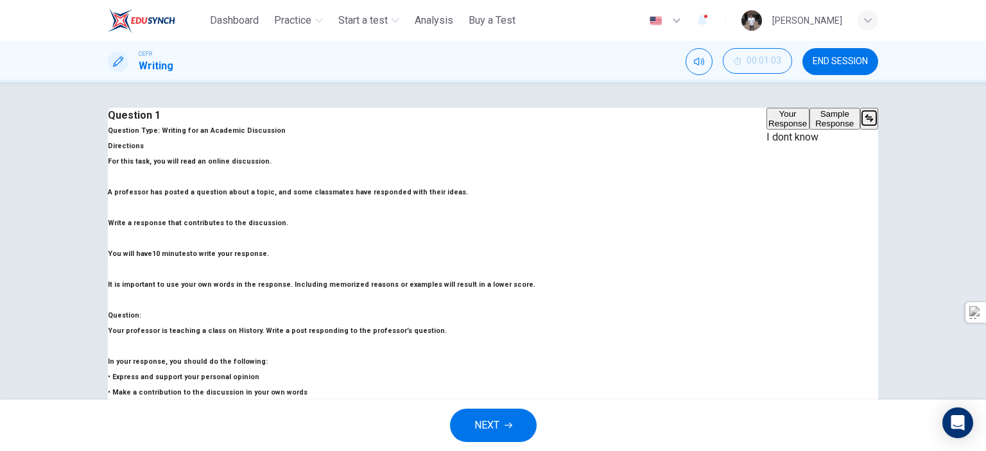
click at [546, 431] on div "NEXT" at bounding box center [493, 425] width 986 height 51
click at [809, 130] on button "Sample Response" at bounding box center [834, 119] width 51 height 22
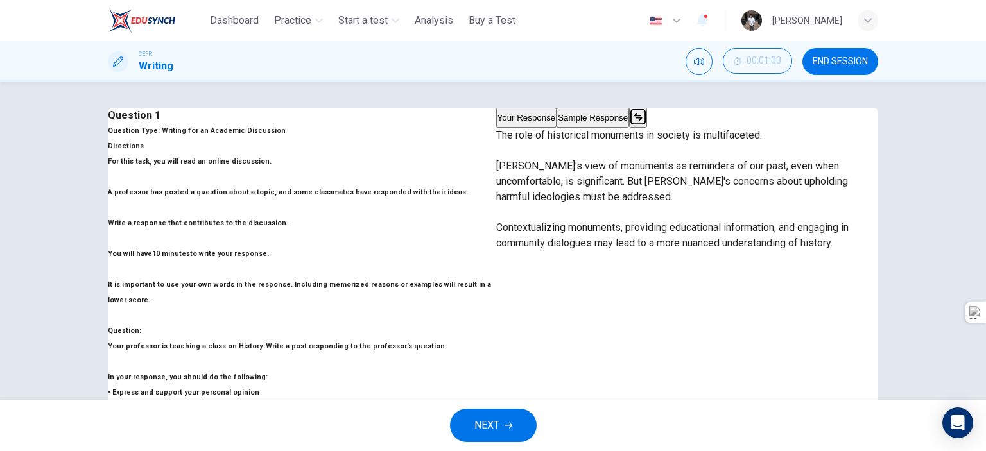
drag, startPoint x: 526, startPoint y: 192, endPoint x: 764, endPoint y: 289, distance: 257.9
click at [750, 251] on p "The role of historical monuments in society is multifaceted. [PERSON_NAME]'s vi…" at bounding box center [687, 189] width 382 height 123
drag, startPoint x: 834, startPoint y: 307, endPoint x: 520, endPoint y: 194, distance: 333.5
click at [520, 194] on div "The role of historical monuments in society is multifaceted. [PERSON_NAME]'s vi…" at bounding box center [687, 189] width 382 height 123
click at [619, 251] on div "The role of historical monuments in society is multifaceted. [PERSON_NAME]'s vi…" at bounding box center [687, 189] width 382 height 123
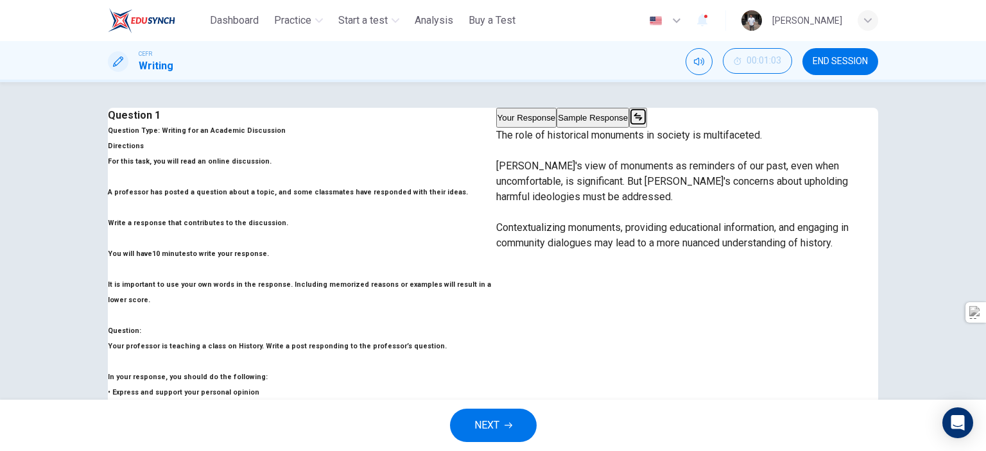
click at [488, 430] on span "NEXT" at bounding box center [486, 425] width 25 height 18
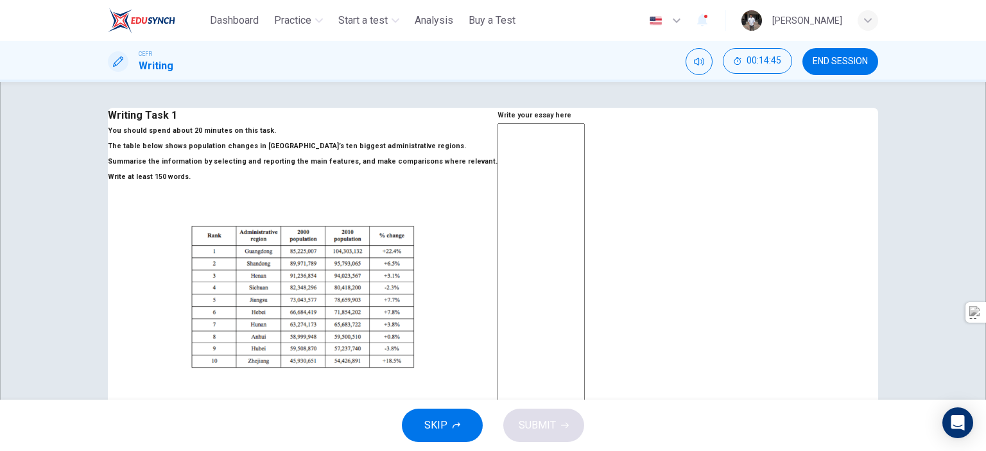
click at [585, 198] on textarea at bounding box center [540, 312] width 87 height 379
click at [585, 171] on textarea at bounding box center [540, 312] width 87 height 379
click at [539, 166] on textarea at bounding box center [540, 312] width 87 height 379
click at [438, 425] on span "SKIP" at bounding box center [435, 425] width 23 height 18
click at [565, 205] on textarea at bounding box center [540, 312] width 87 height 379
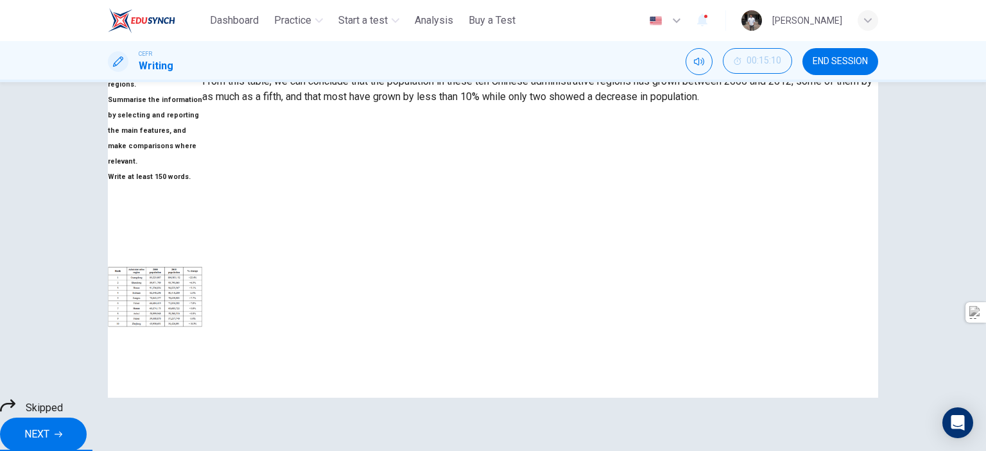
scroll to position [135, 0]
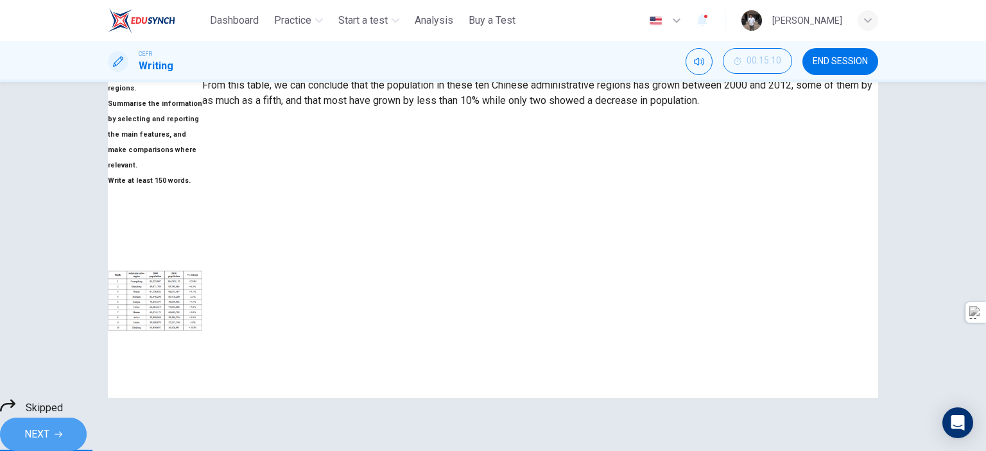
click at [87, 438] on button "NEXT" at bounding box center [43, 434] width 87 height 33
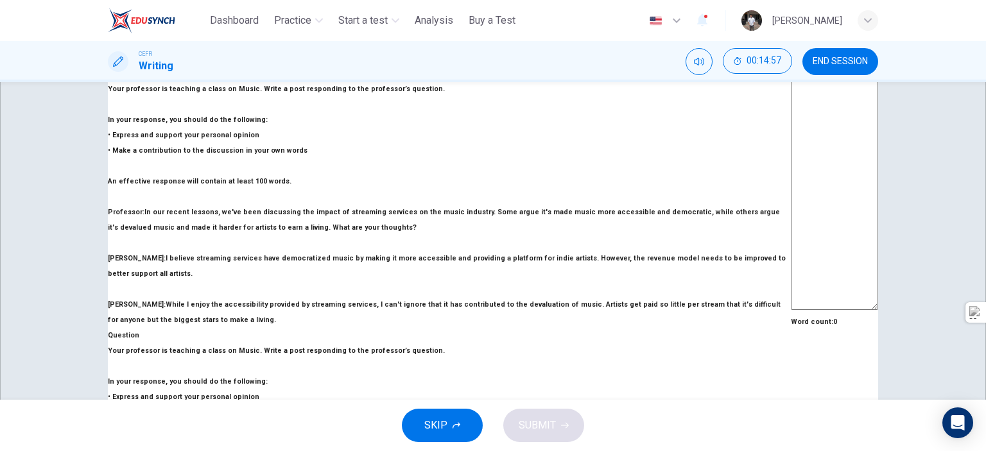
scroll to position [243, 0]
click at [442, 417] on span "SKIP" at bounding box center [435, 425] width 23 height 18
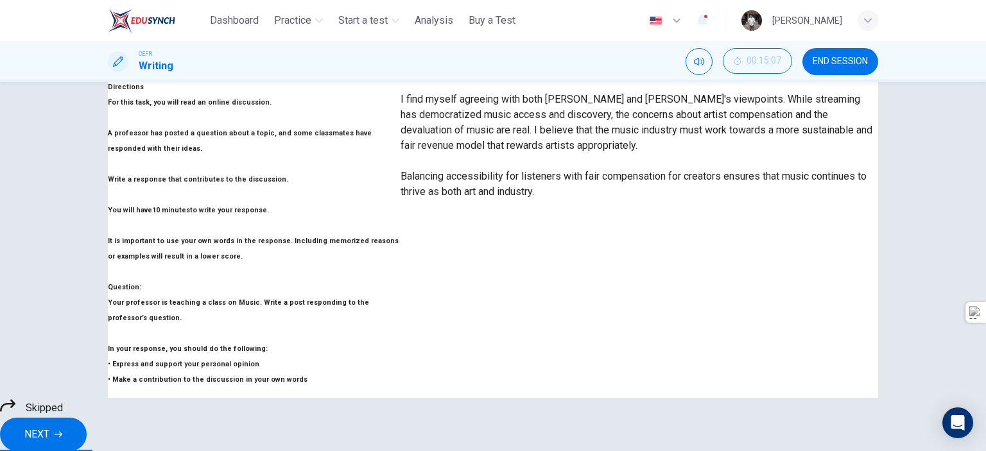
scroll to position [60, 0]
click at [62, 432] on icon "button" at bounding box center [59, 435] width 8 height 6
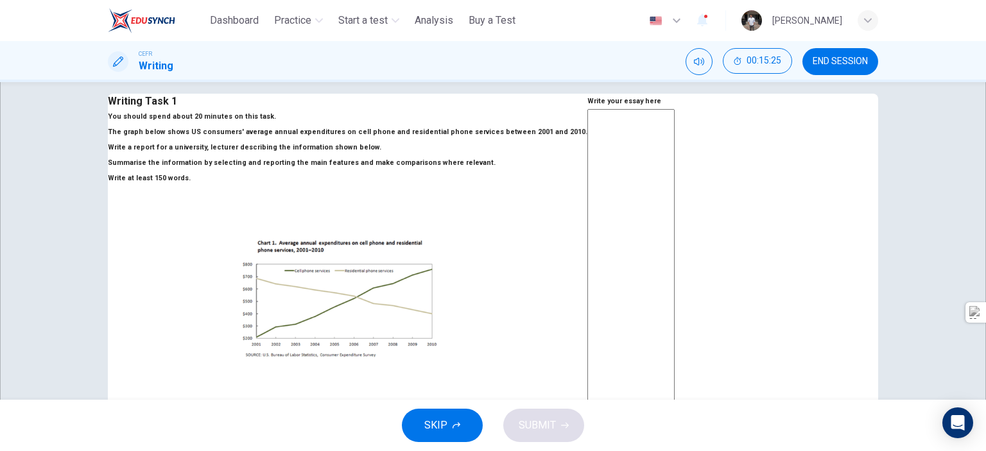
scroll to position [0, 0]
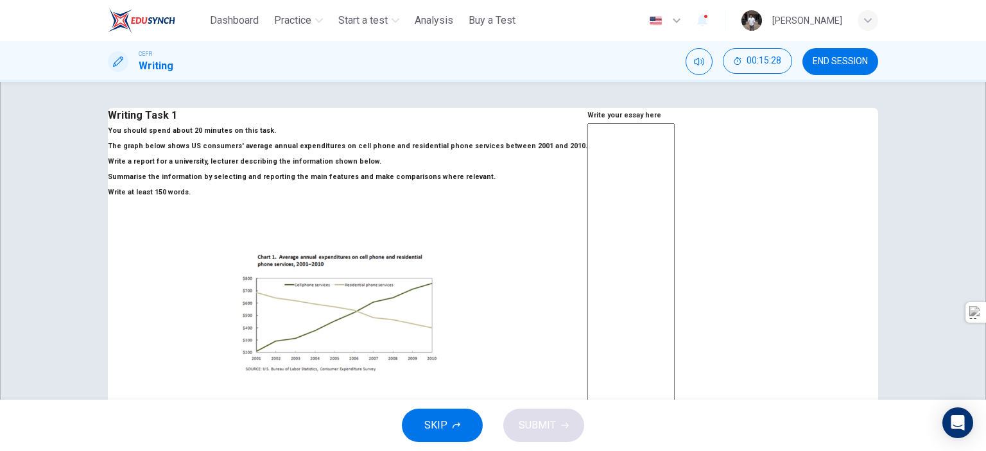
click at [441, 428] on span "SKIP" at bounding box center [435, 425] width 23 height 18
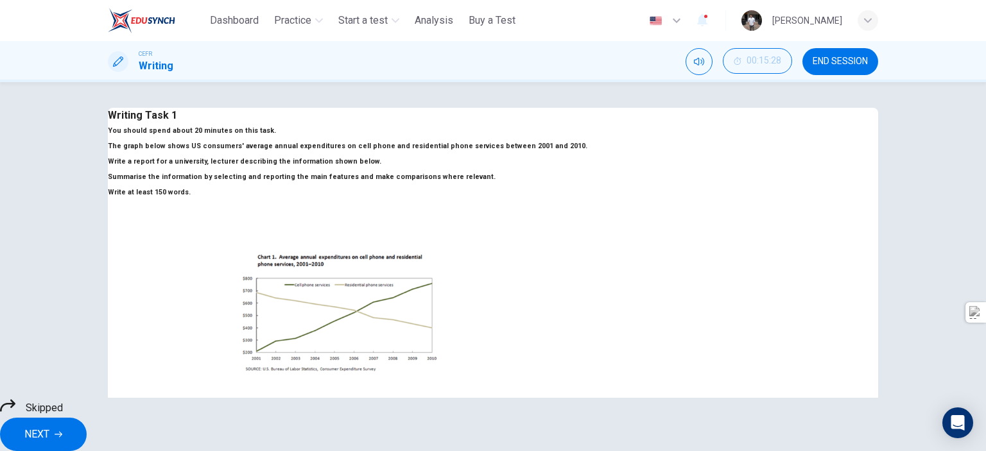
click at [961, 150] on div "Writing Task 1 You should spend about 20 minutes on this task. The graph below …" at bounding box center [493, 240] width 986 height 316
click at [587, 108] on div at bounding box center [587, 108] width 0 height 0
click at [87, 420] on button "NEXT" at bounding box center [43, 434] width 87 height 33
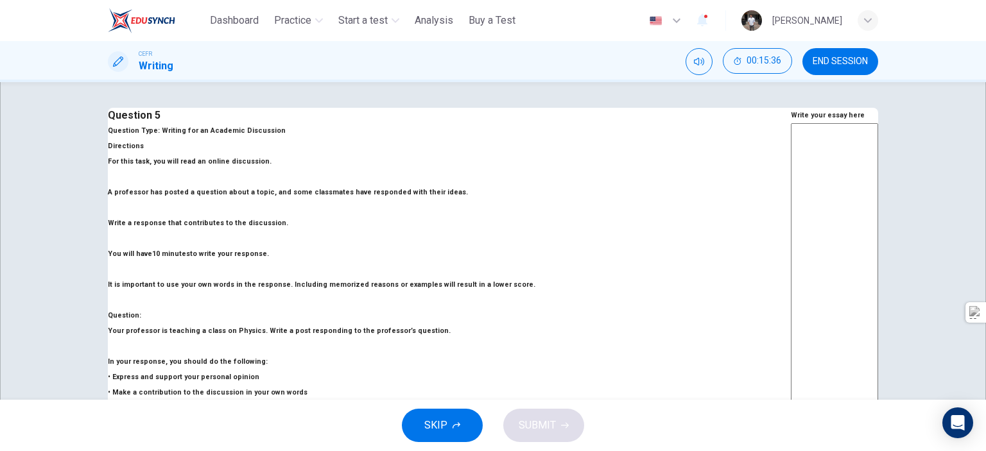
click at [838, 66] on span "END SESSION" at bounding box center [839, 61] width 55 height 10
